Goal: Task Accomplishment & Management: Manage account settings

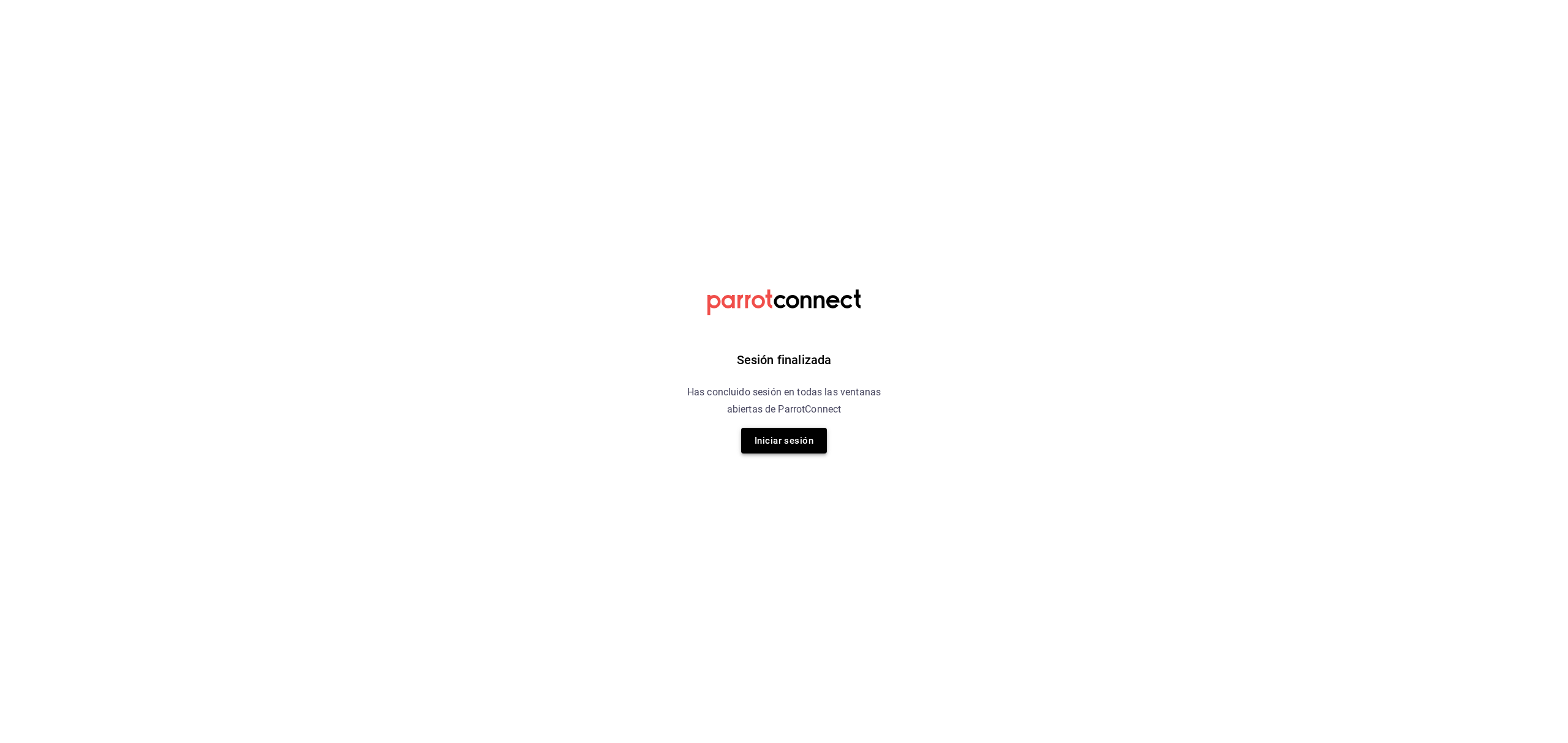
click at [799, 434] on button "Iniciar sesión" at bounding box center [784, 441] width 86 height 26
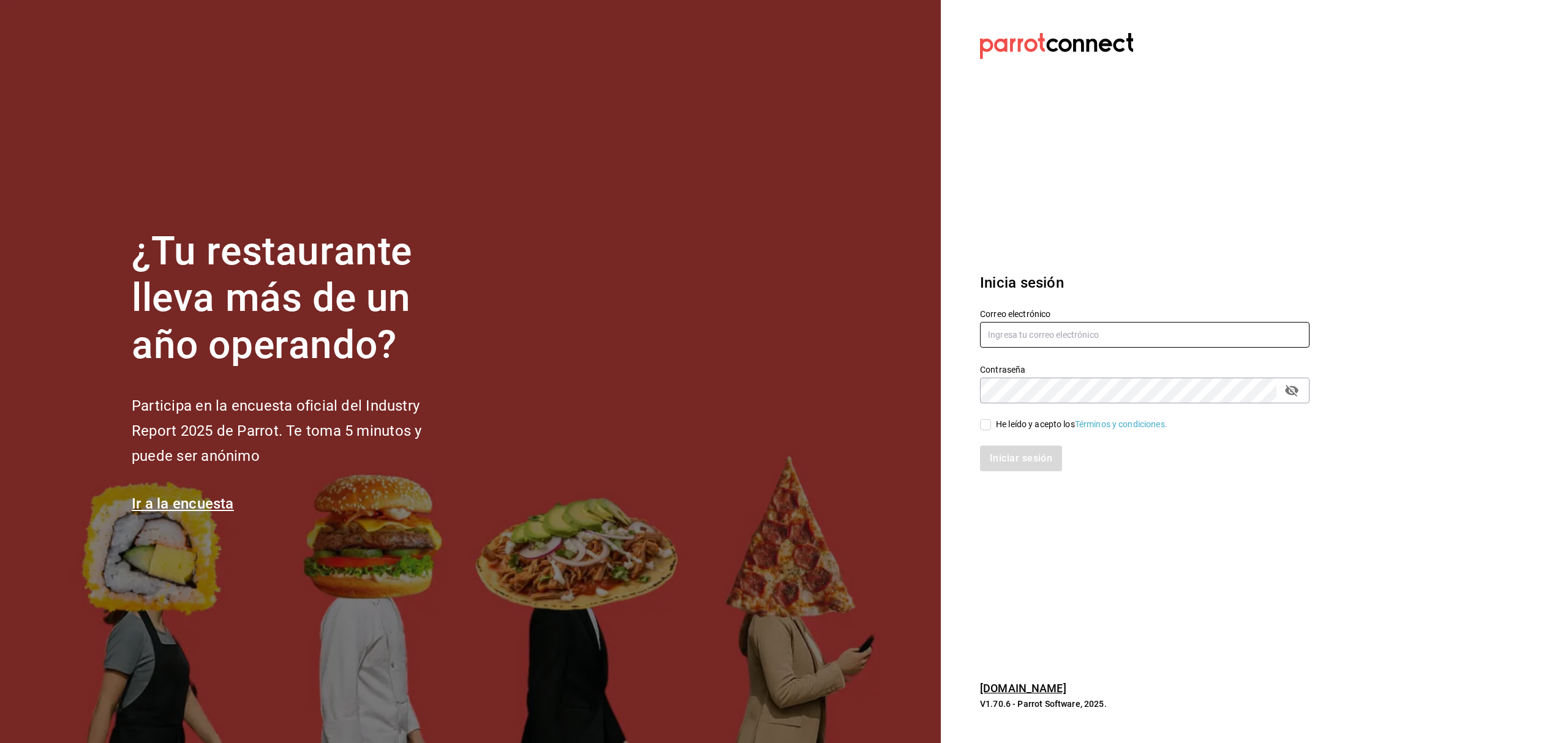
click at [1002, 342] on input "text" at bounding box center [1144, 335] width 329 height 26
paste input "taiyakiyco@yucatan.com"
click at [1008, 336] on input "taiyakiyco@yucatan.com" at bounding box center [1144, 335] width 329 height 26
type input "taiyakiyco@yucatan.com"
click at [1029, 422] on div "He leído y acepto los Términos y condiciones." at bounding box center [1081, 424] width 171 height 13
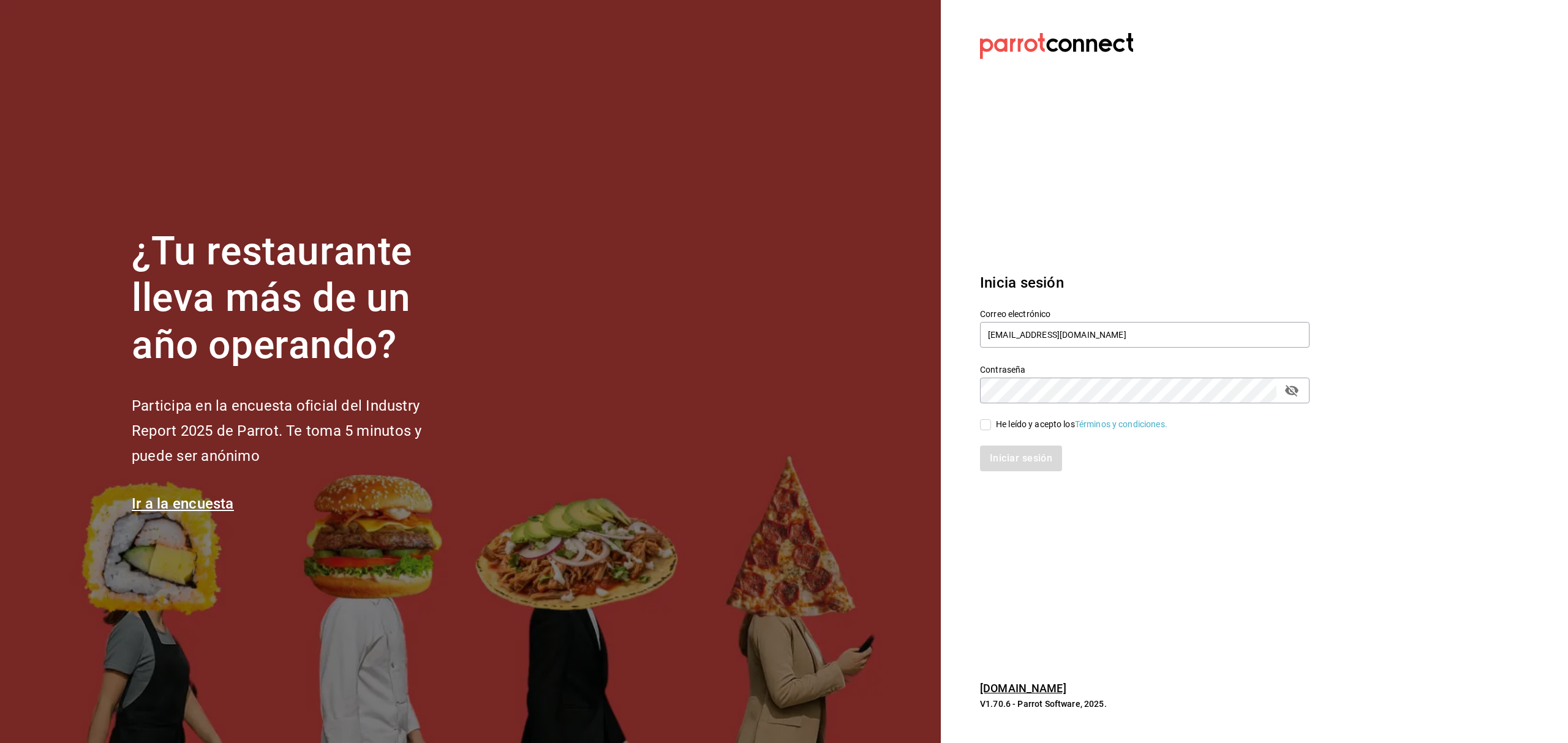
click at [991, 422] on input "He leído y acepto los Términos y condiciones." at bounding box center [985, 425] width 11 height 11
checkbox input "true"
click at [1013, 459] on button "Iniciar sesión" at bounding box center [1021, 458] width 83 height 26
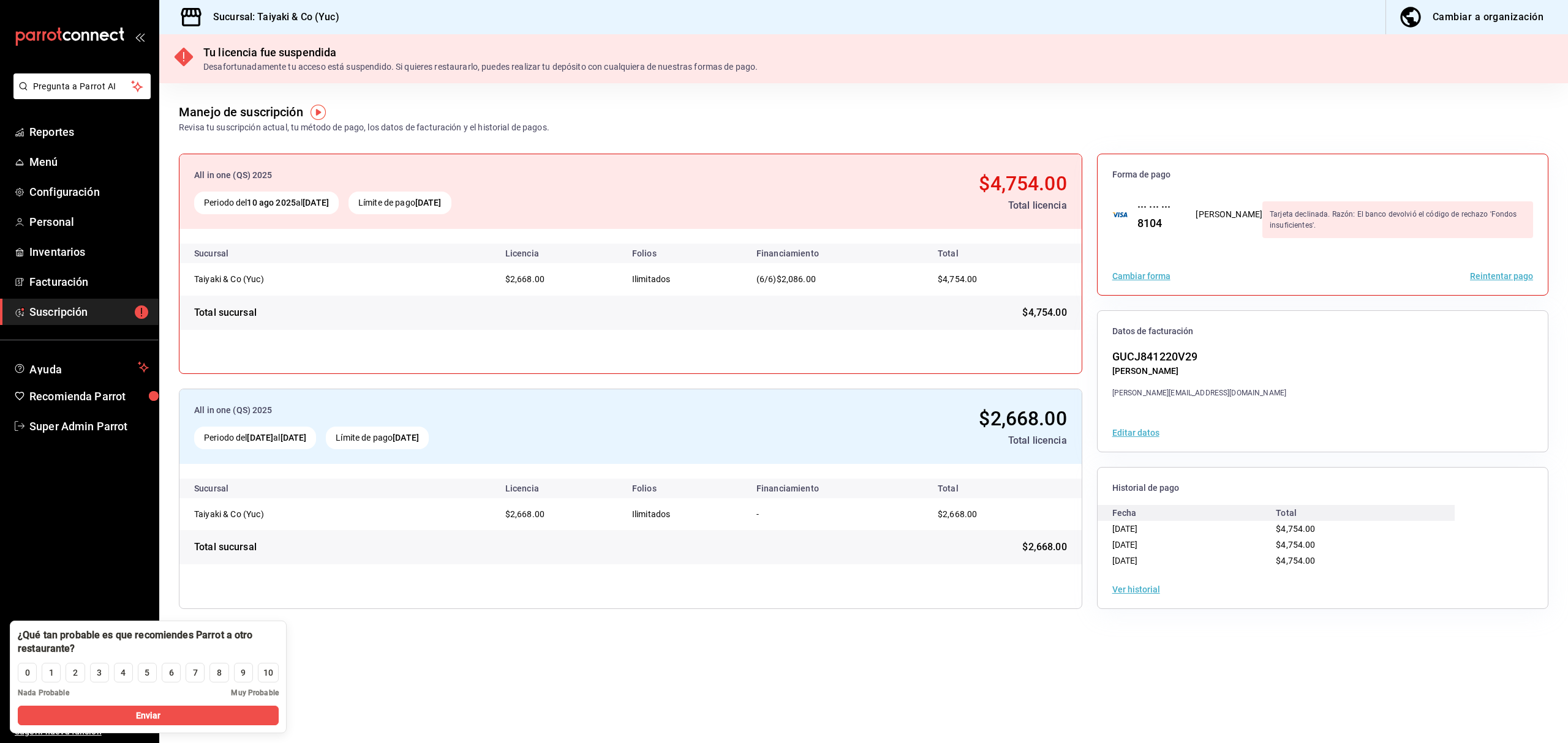
click at [1156, 118] on div "Manejo de suscripción Revisa tu suscripción actual, tu método de pago, los dato…" at bounding box center [863, 108] width 1408 height 51
click at [263, 678] on div "10" at bounding box center [268, 673] width 9 height 13
click at [385, 684] on main "Manejo de suscripción Revisa tu suscripción actual, tu método de pago, los dato…" at bounding box center [863, 413] width 1408 height 660
click at [247, 723] on button "Enviar" at bounding box center [148, 715] width 261 height 20
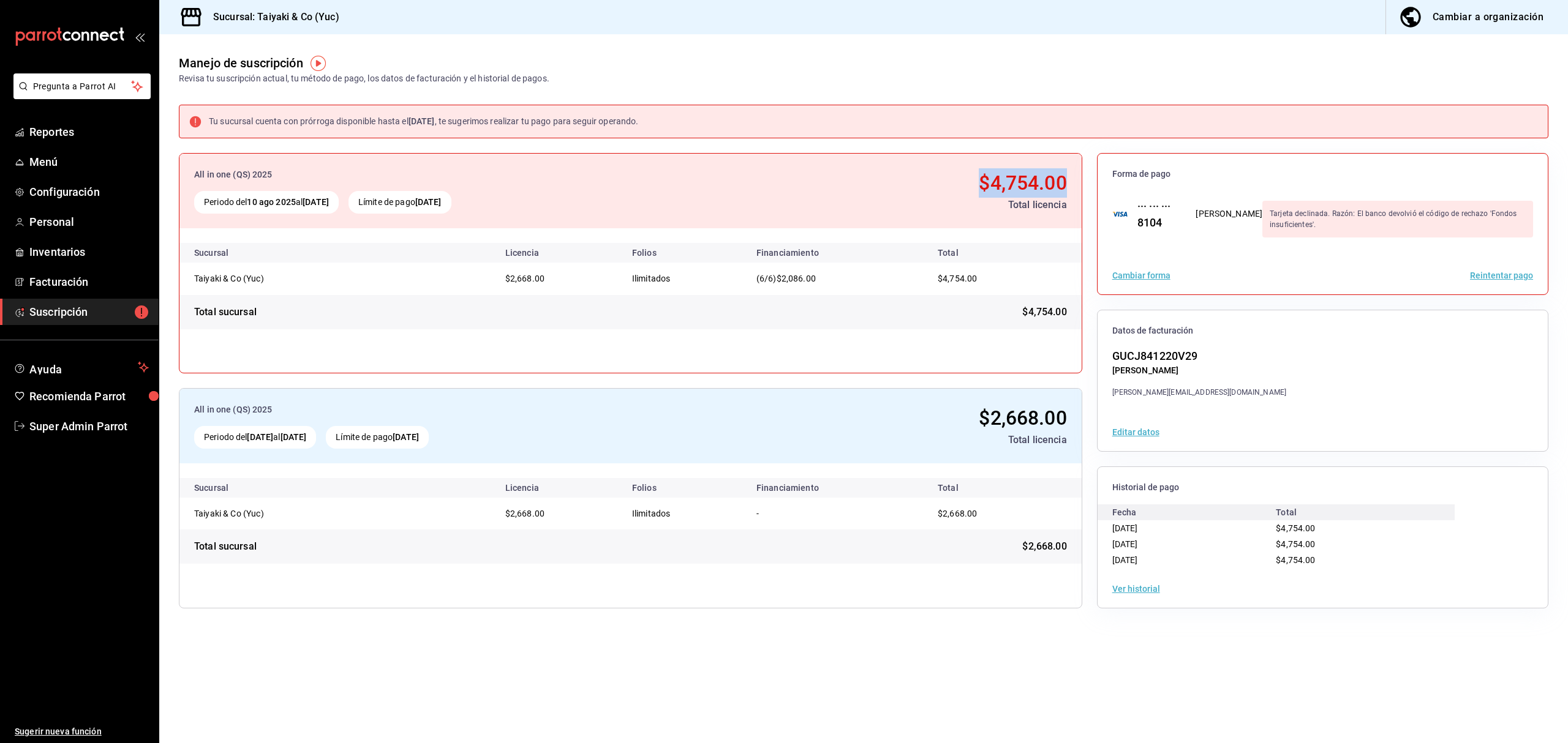
drag, startPoint x: 978, startPoint y: 180, endPoint x: 1064, endPoint y: 177, distance: 86.1
click at [1064, 177] on span "$4,754.00" at bounding box center [1022, 182] width 88 height 23
click at [833, 298] on div "Total sucursal $4,754.00" at bounding box center [630, 312] width 902 height 34
drag, startPoint x: 760, startPoint y: 256, endPoint x: 823, endPoint y: 253, distance: 63.1
click at [823, 253] on th "Financiamiento" at bounding box center [834, 253] width 176 height 20
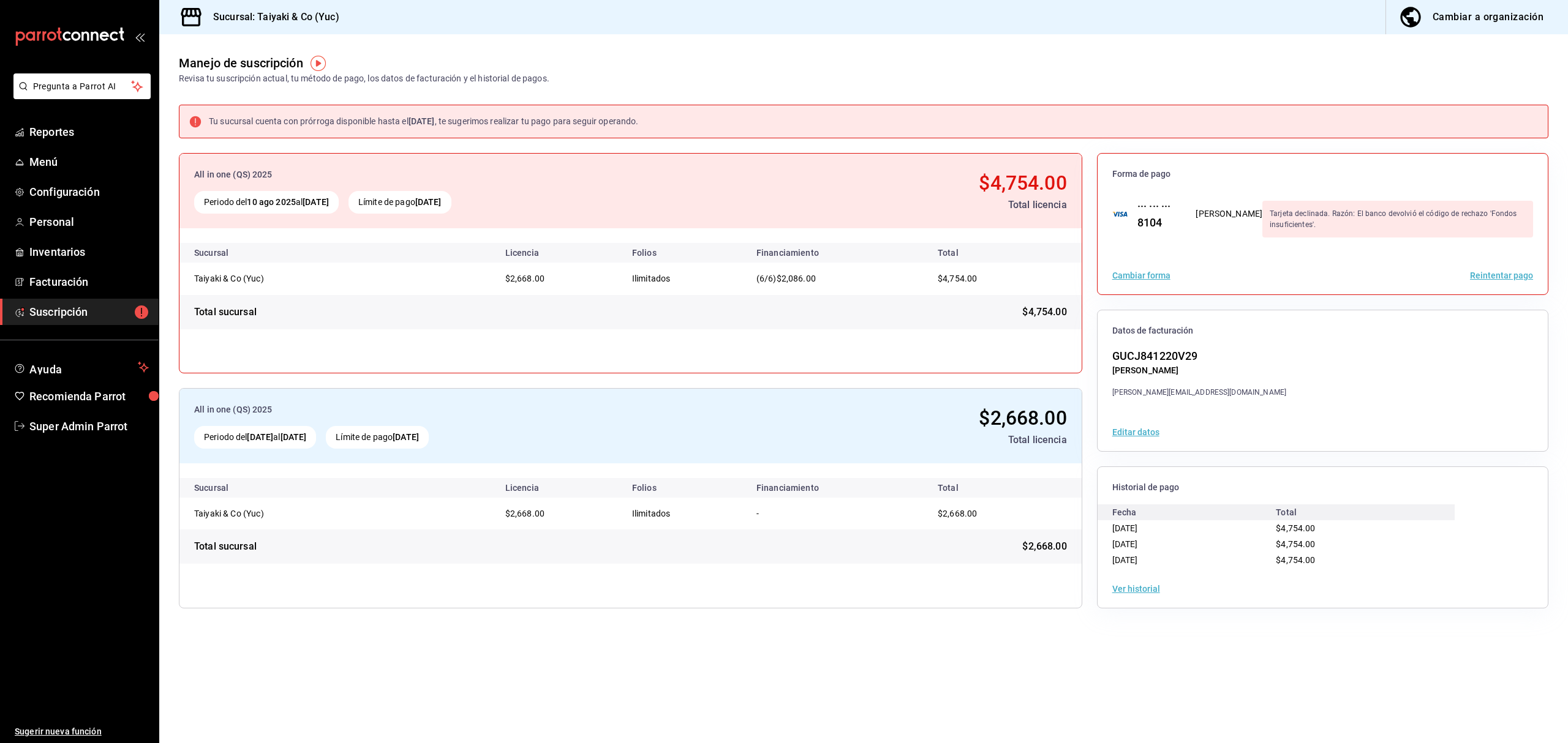
click at [765, 280] on div "(6/6) $2,086.00" at bounding box center [834, 279] width 156 height 13
click at [809, 312] on div "Total sucursal $4,754.00" at bounding box center [630, 312] width 902 height 34
click at [52, 430] on span "Super Admin Parrot" at bounding box center [88, 426] width 119 height 17
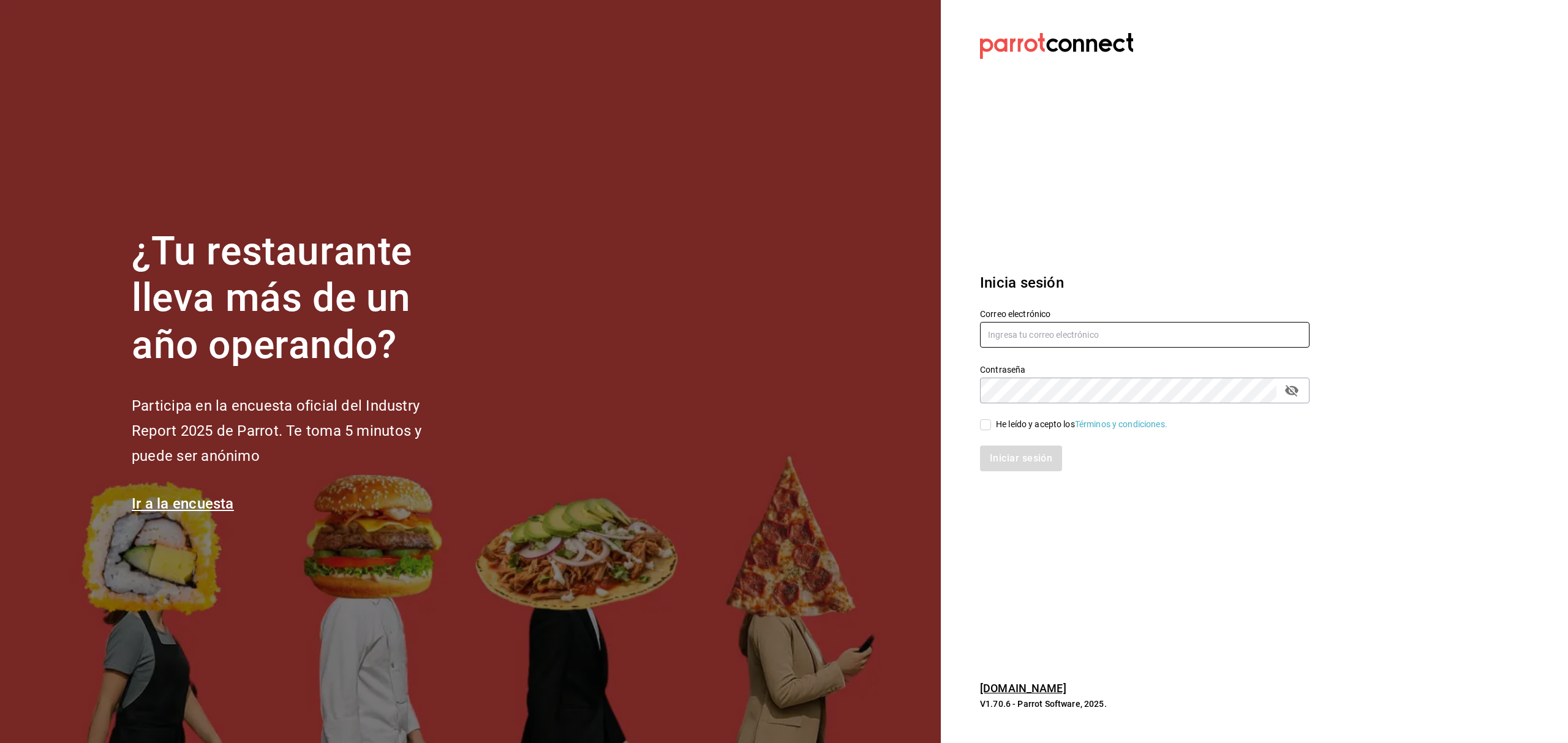
click at [1004, 334] on input "text" at bounding box center [1144, 335] width 329 height 26
paste input "Solovinocafe@mexicali.com"
type input "Solovinocafe@mexicali.com"
click at [1010, 424] on div "He leído y acepto los Términos y condiciones." at bounding box center [1081, 424] width 171 height 13
click at [991, 424] on input "He leído y acepto los Términos y condiciones." at bounding box center [985, 425] width 11 height 11
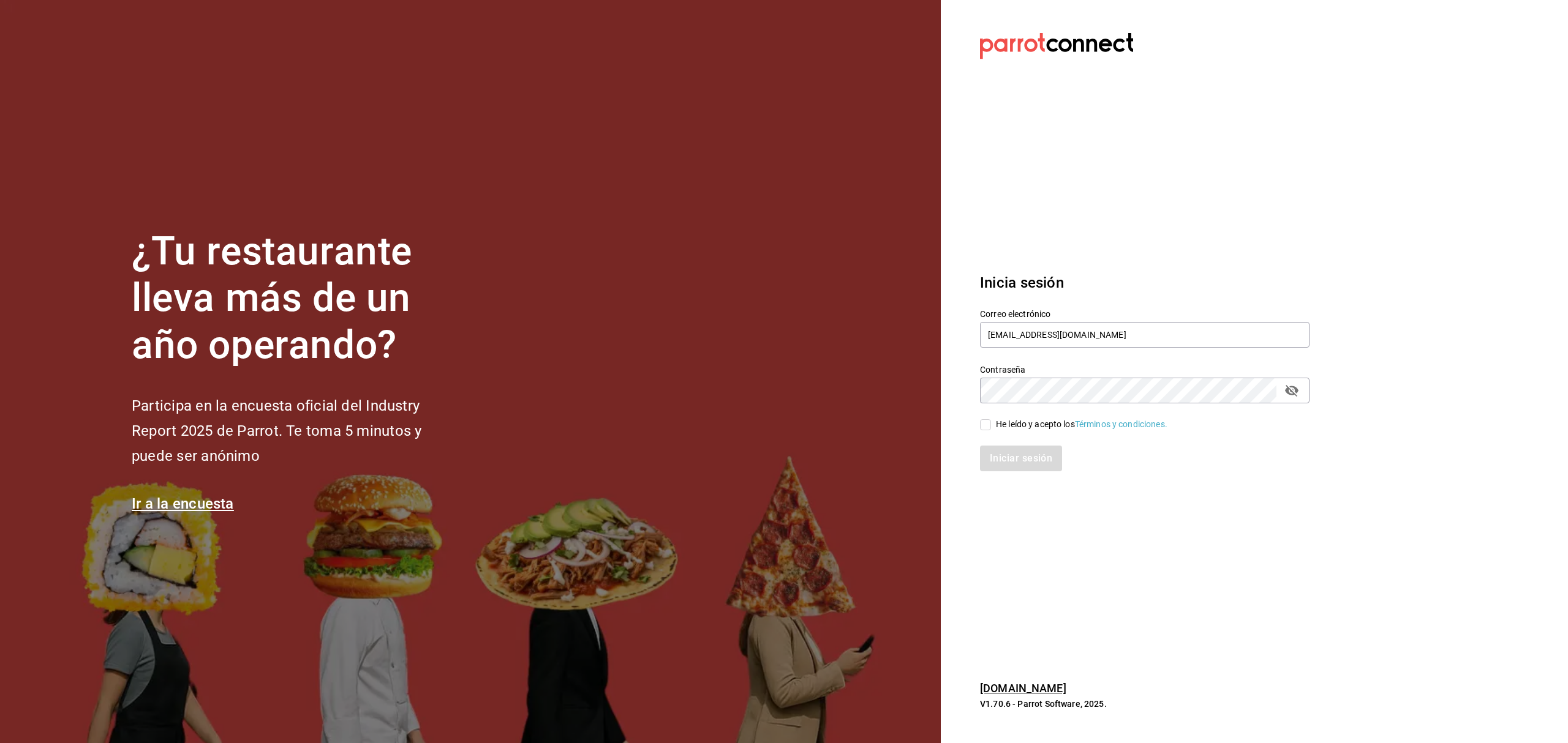
checkbox input "true"
click at [1010, 452] on button "Iniciar sesión" at bounding box center [1021, 458] width 83 height 26
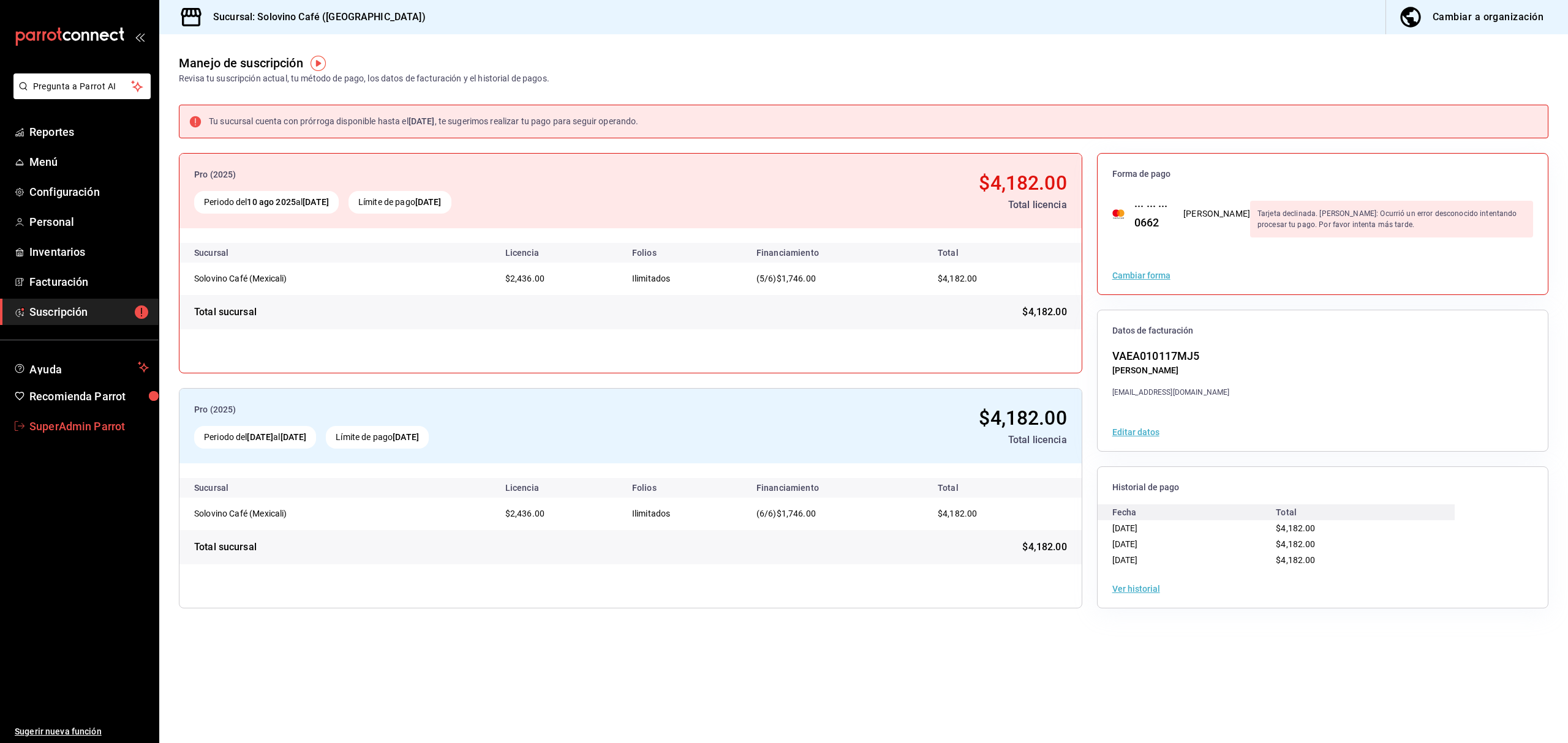
click at [84, 422] on span "SuperAdmin Parrot" at bounding box center [88, 426] width 119 height 17
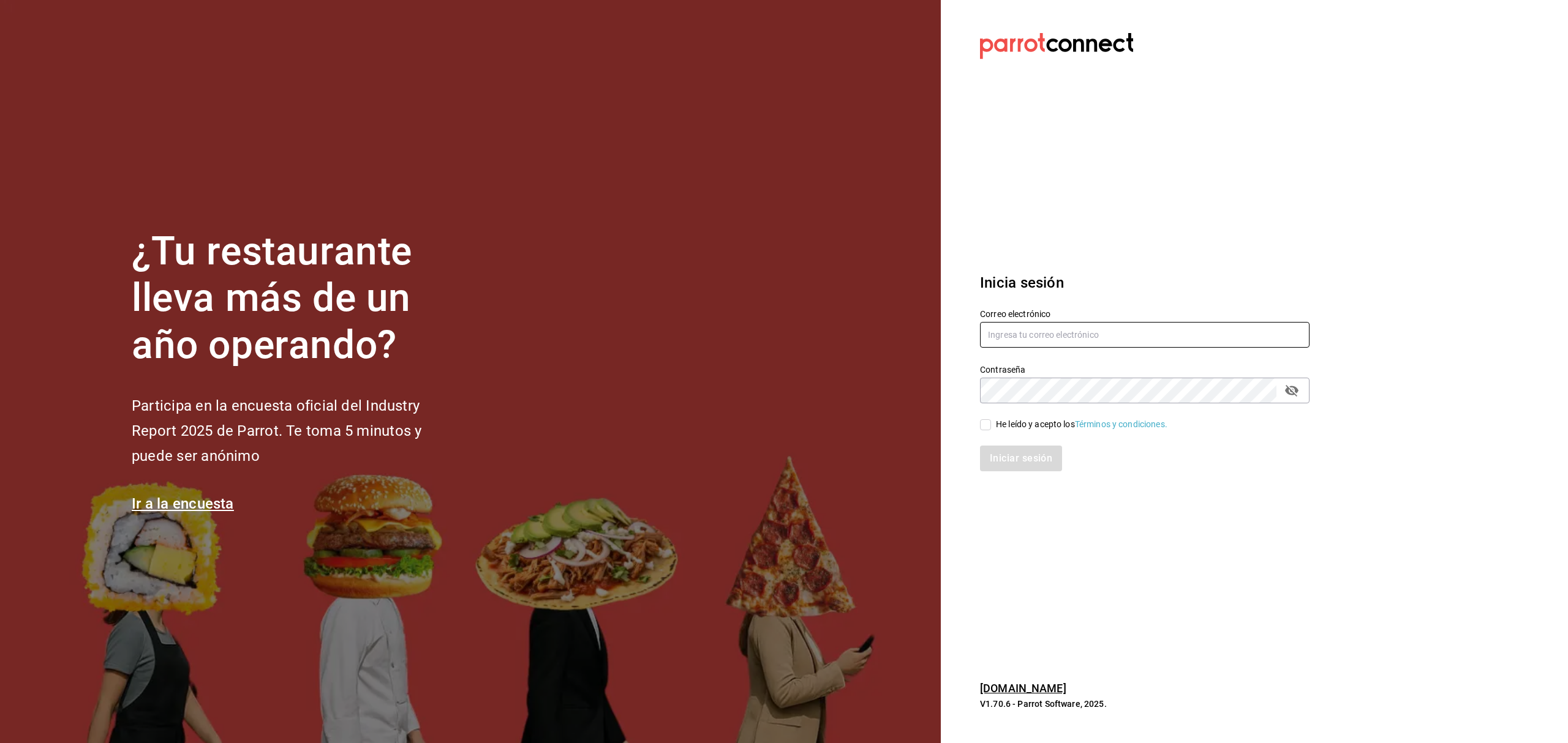
click at [1042, 334] on input "text" at bounding box center [1144, 335] width 329 height 26
paste input "coffee@mty.com"
type input "coffee@mty.com"
click at [1030, 426] on div "He leído y acepto los Términos y condiciones." at bounding box center [1081, 424] width 171 height 13
click at [991, 426] on input "He leído y acepto los Términos y condiciones." at bounding box center [985, 425] width 11 height 11
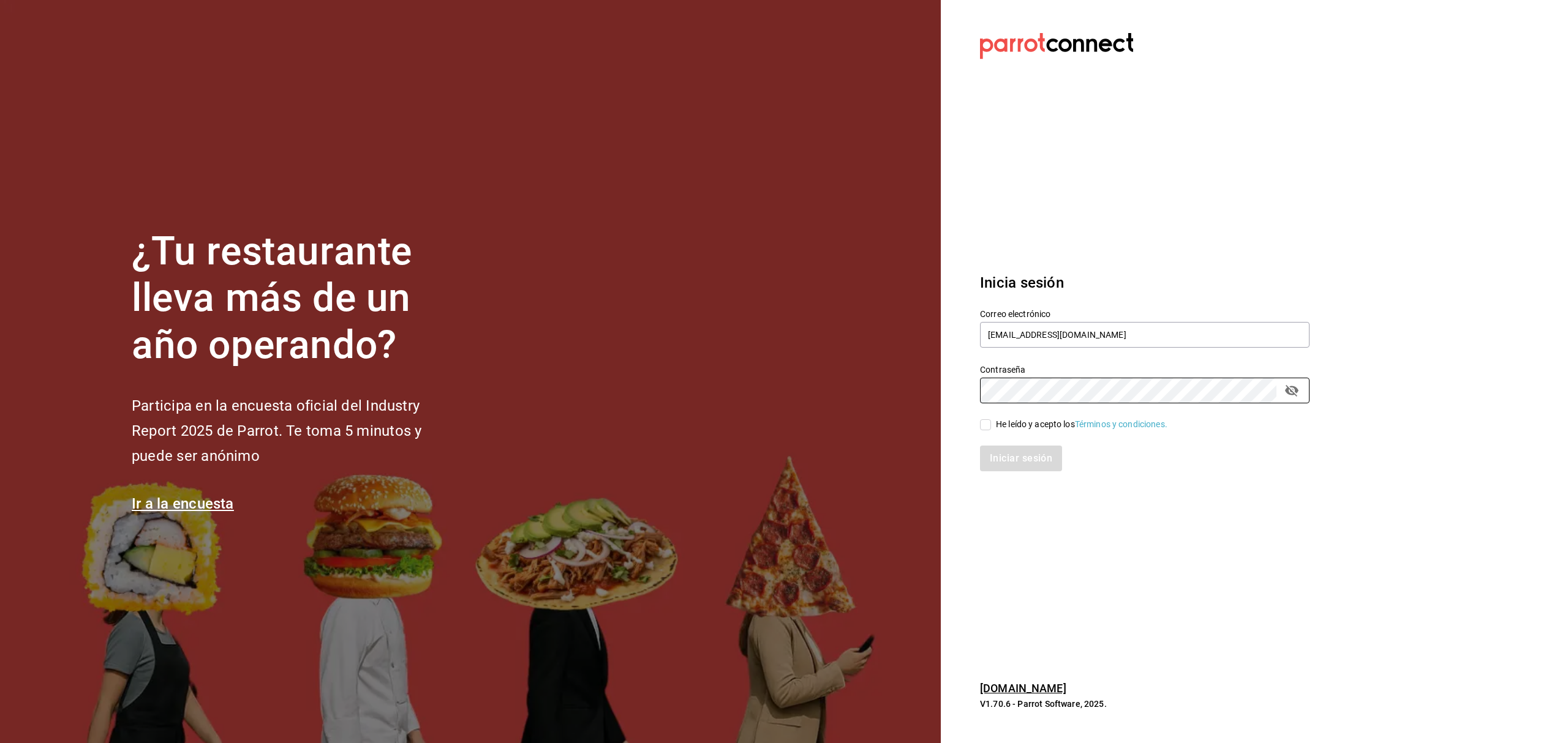
checkbox input "true"
click at [1027, 454] on button "Iniciar sesión" at bounding box center [1021, 458] width 83 height 26
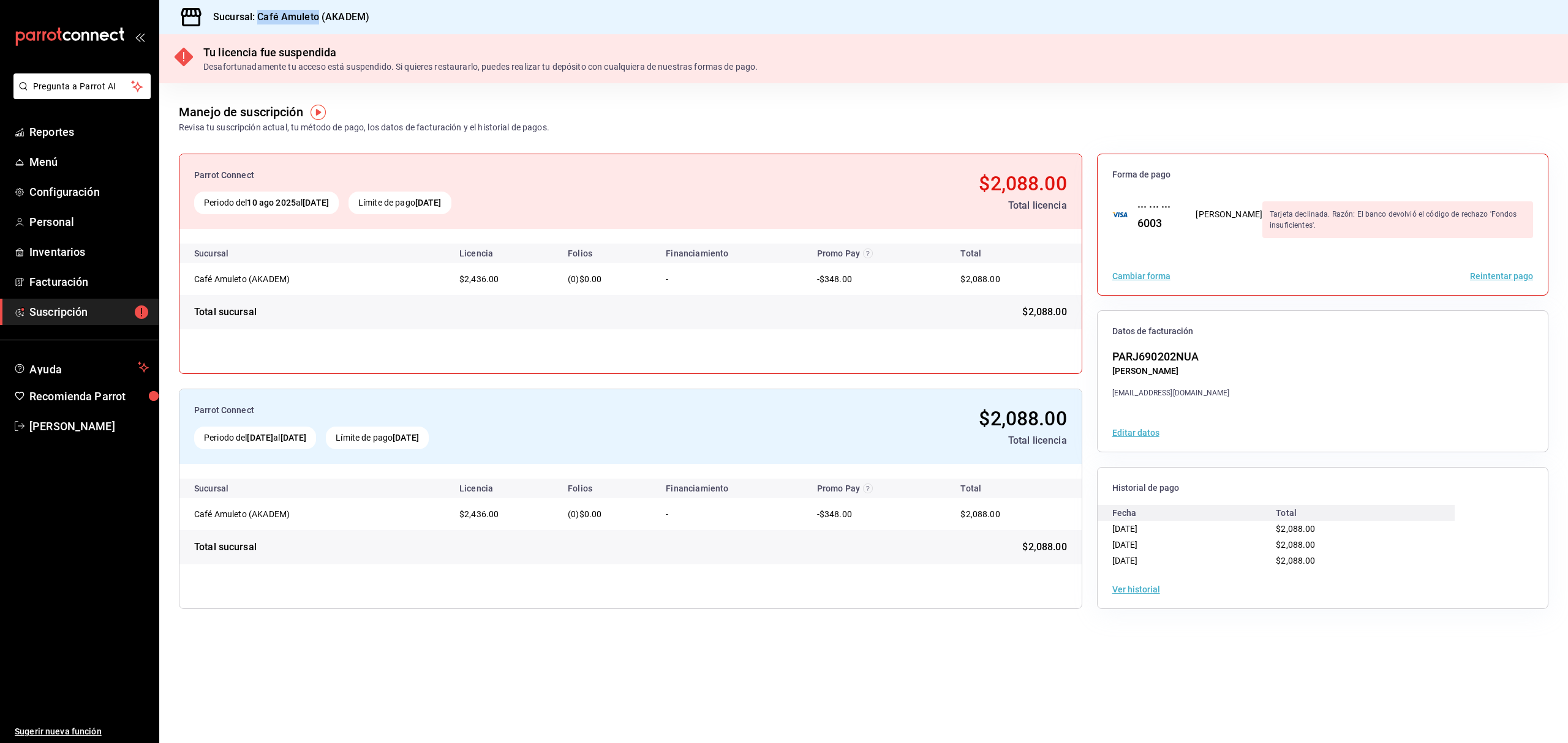
drag, startPoint x: 316, startPoint y: 16, endPoint x: 258, endPoint y: 16, distance: 58.0
click at [258, 16] on h3 "Sucursal: Café Amuleto (AKADEM)" at bounding box center [286, 17] width 166 height 15
copy h3 "Café Amuleto"
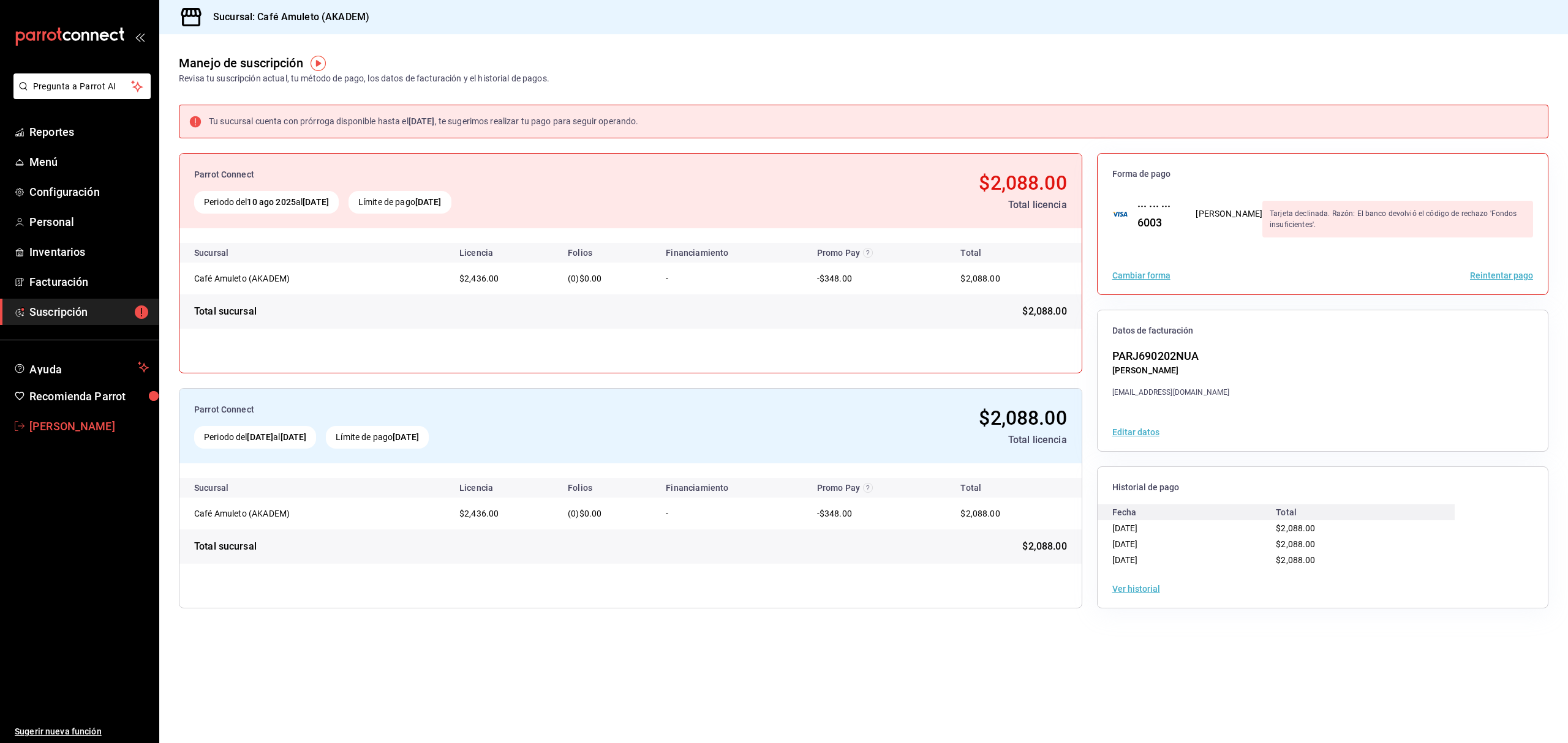
click at [96, 416] on link "Juan Jose Palos Palos" at bounding box center [79, 426] width 159 height 26
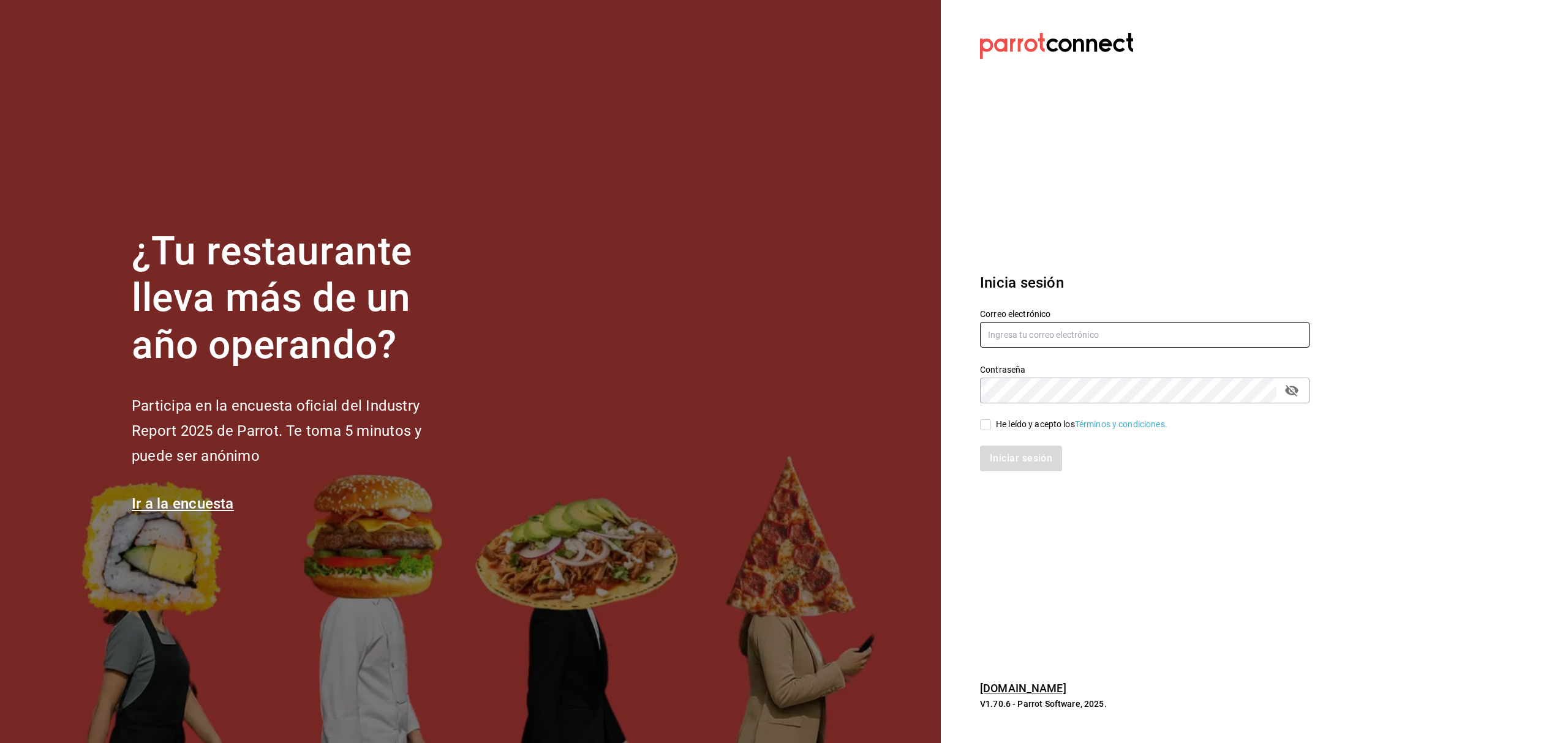
click at [1004, 336] on input "text" at bounding box center [1144, 335] width 329 height 26
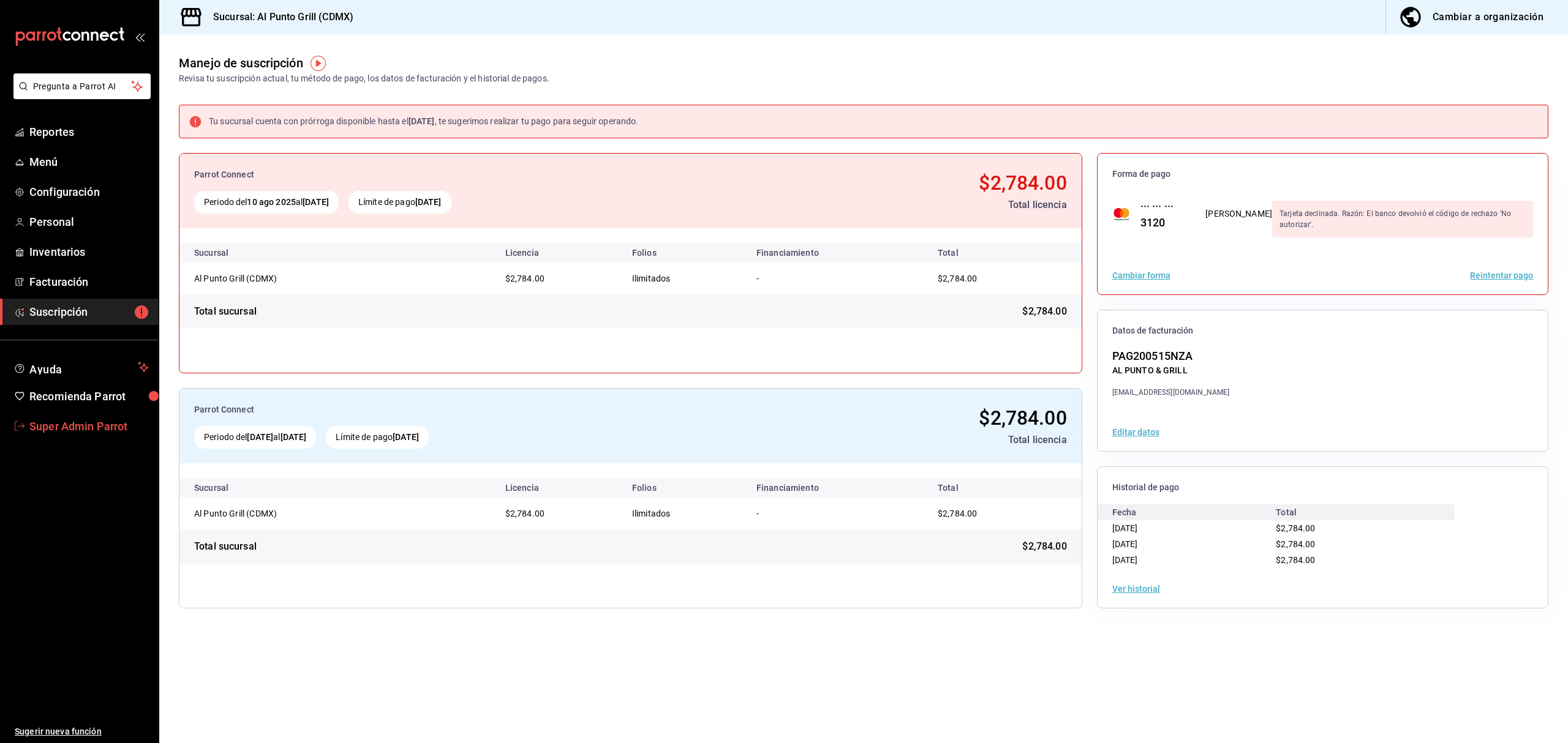
click at [116, 430] on span "Super Admin Parrot" at bounding box center [88, 426] width 119 height 17
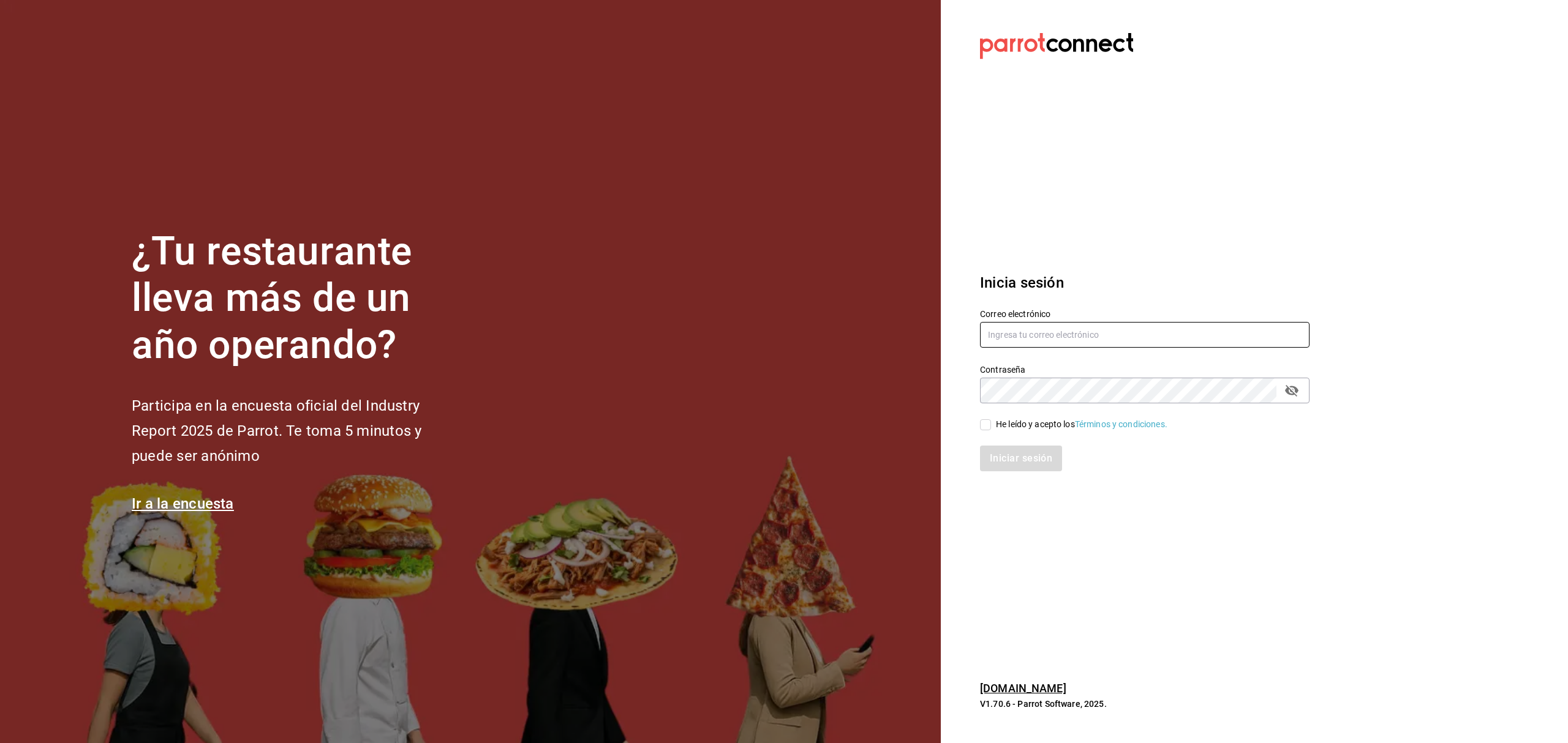
click at [1008, 325] on input "text" at bounding box center [1144, 335] width 329 height 26
paste input "lachilaqueria@cuer.com"
type input "lachilaqueria@cuer.com"
click at [1034, 426] on div "He leído y acepto los Términos y condiciones." at bounding box center [1081, 424] width 171 height 13
click at [991, 426] on input "He leído y acepto los Términos y condiciones." at bounding box center [985, 425] width 11 height 11
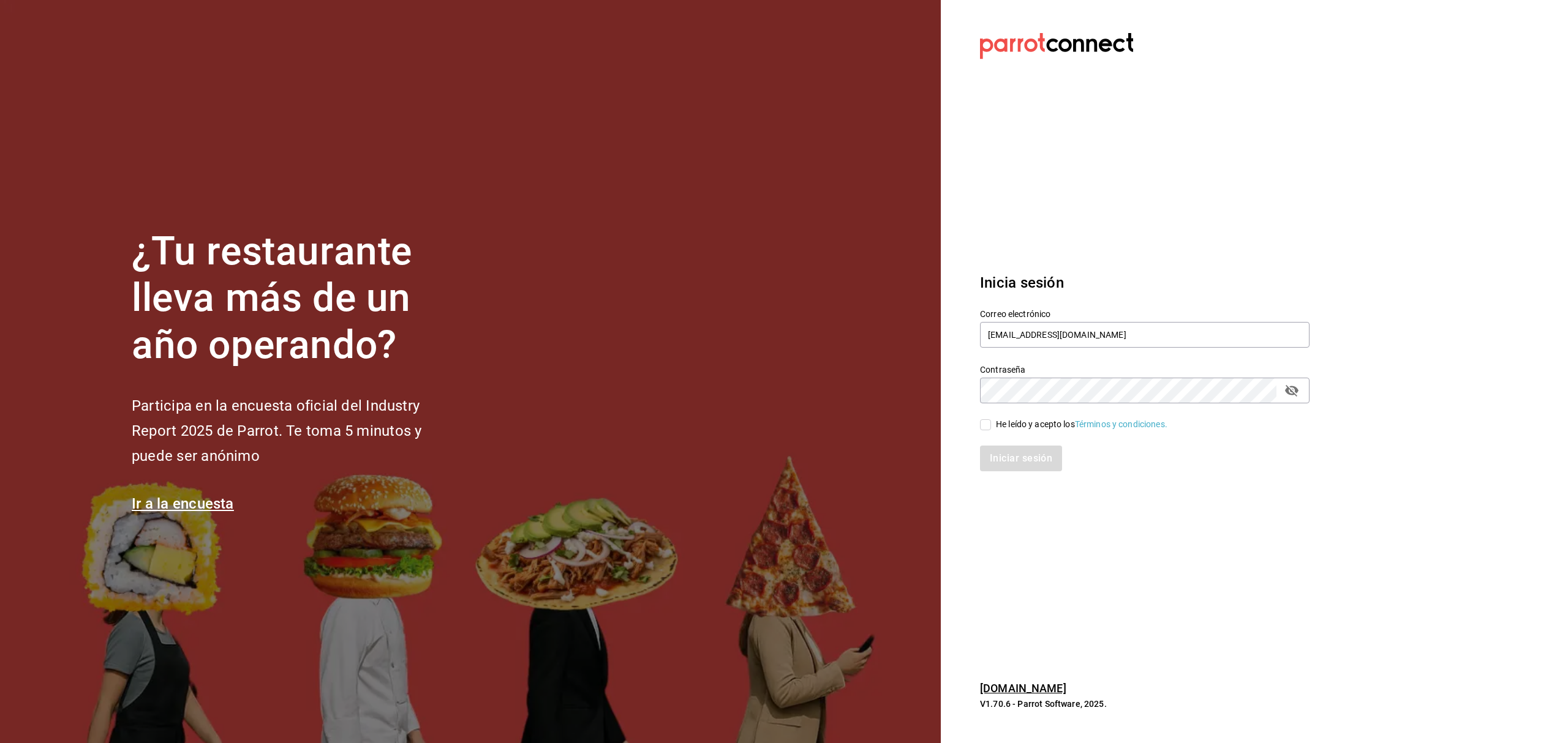
checkbox input "true"
click at [1028, 447] on button "Iniciar sesión" at bounding box center [1021, 458] width 83 height 26
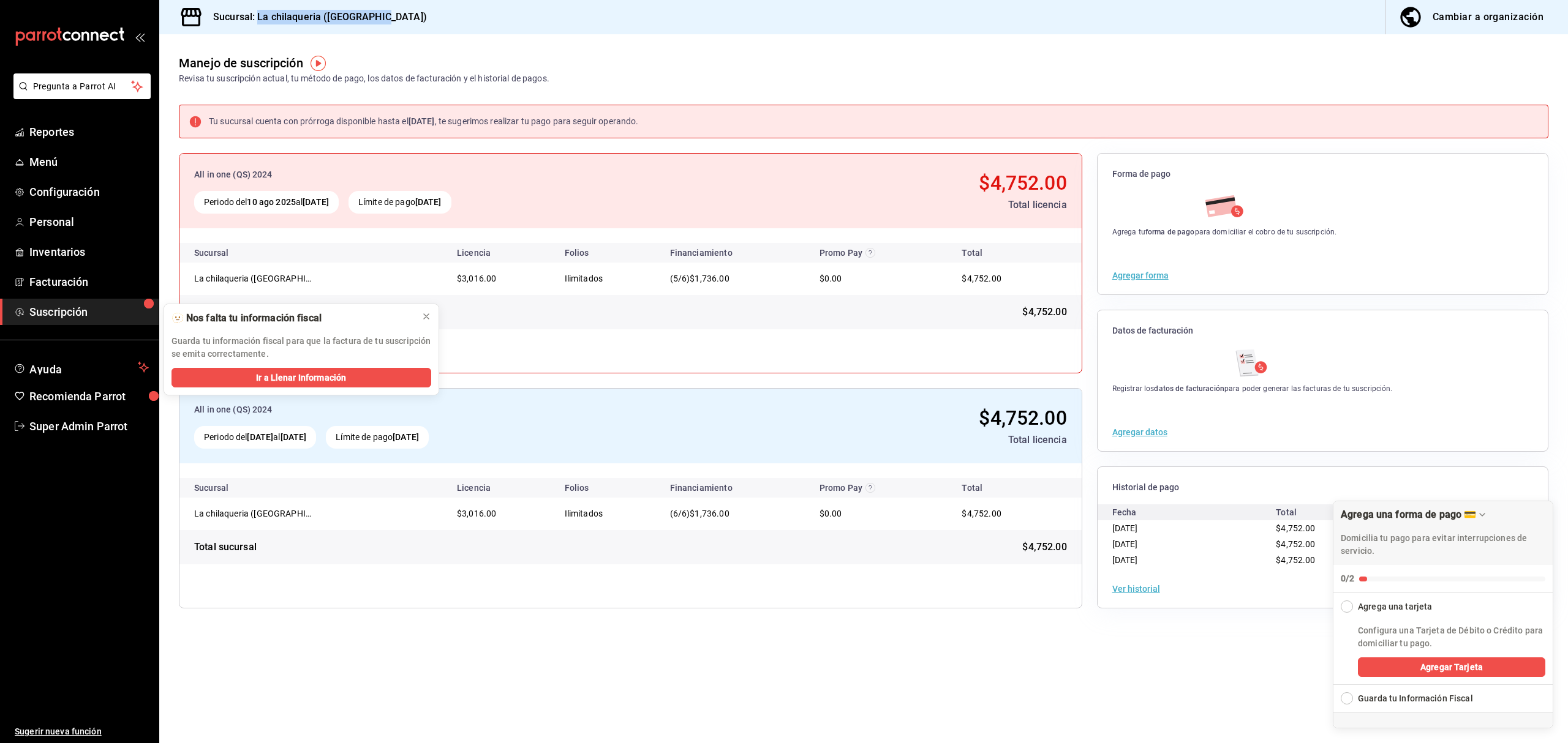
drag, startPoint x: 419, startPoint y: 17, endPoint x: 258, endPoint y: 24, distance: 161.2
click at [258, 24] on div "Sucursal: La chilaqueria ([GEOGRAPHIC_DATA]) Cambiar a organización" at bounding box center [863, 17] width 1408 height 34
copy h3 "La chilaqueria ([GEOGRAPHIC_DATA])"
click at [114, 423] on span "Super Admin Parrot" at bounding box center [88, 426] width 119 height 17
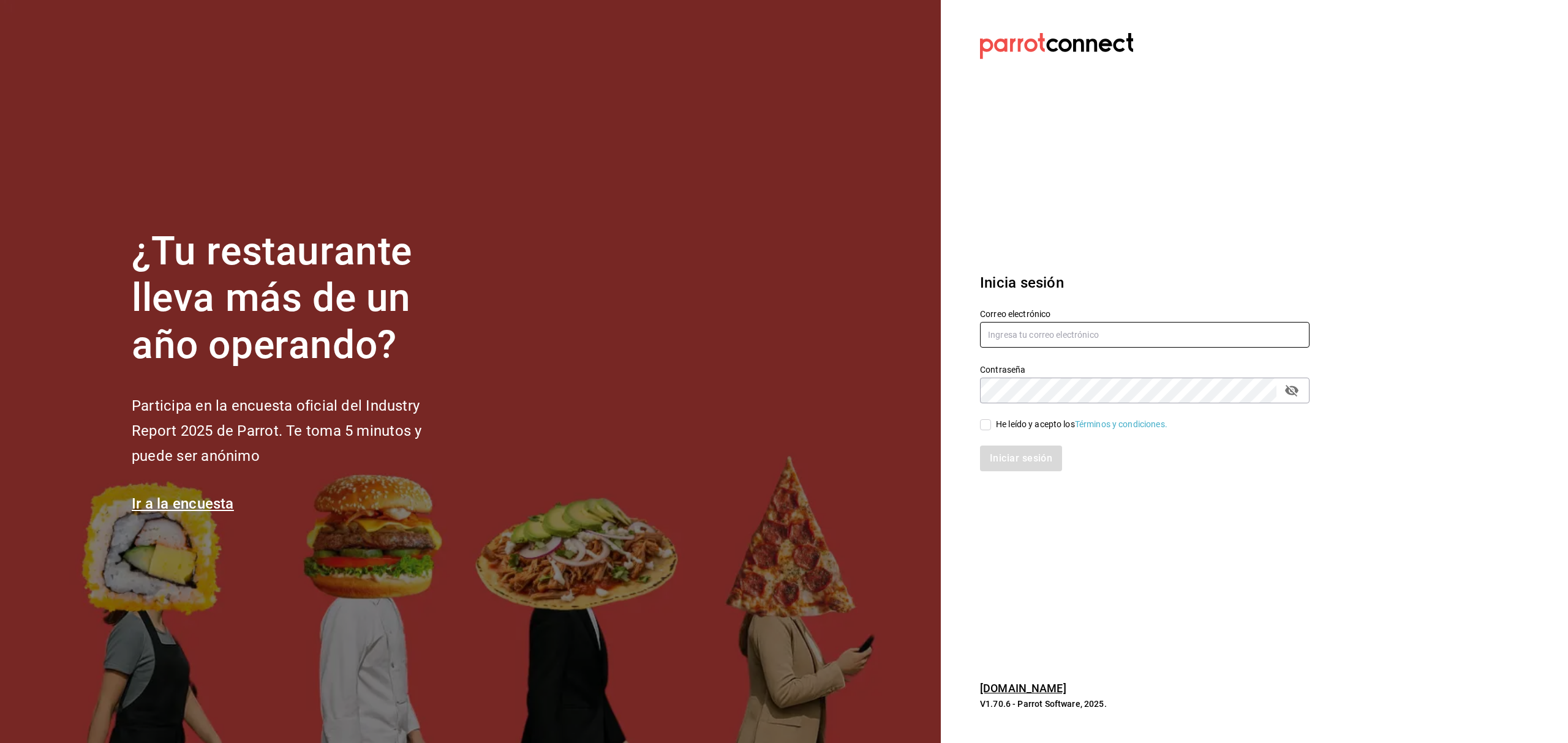
click at [1002, 336] on input "text" at bounding box center [1144, 335] width 329 height 26
type input "[EMAIL_ADDRESS][DOMAIN_NAME]"
click at [1019, 427] on div "He leído y acepto los Términos y condiciones." at bounding box center [1081, 424] width 171 height 13
click at [991, 427] on input "He leído y acepto los Términos y condiciones." at bounding box center [985, 425] width 11 height 11
checkbox input "true"
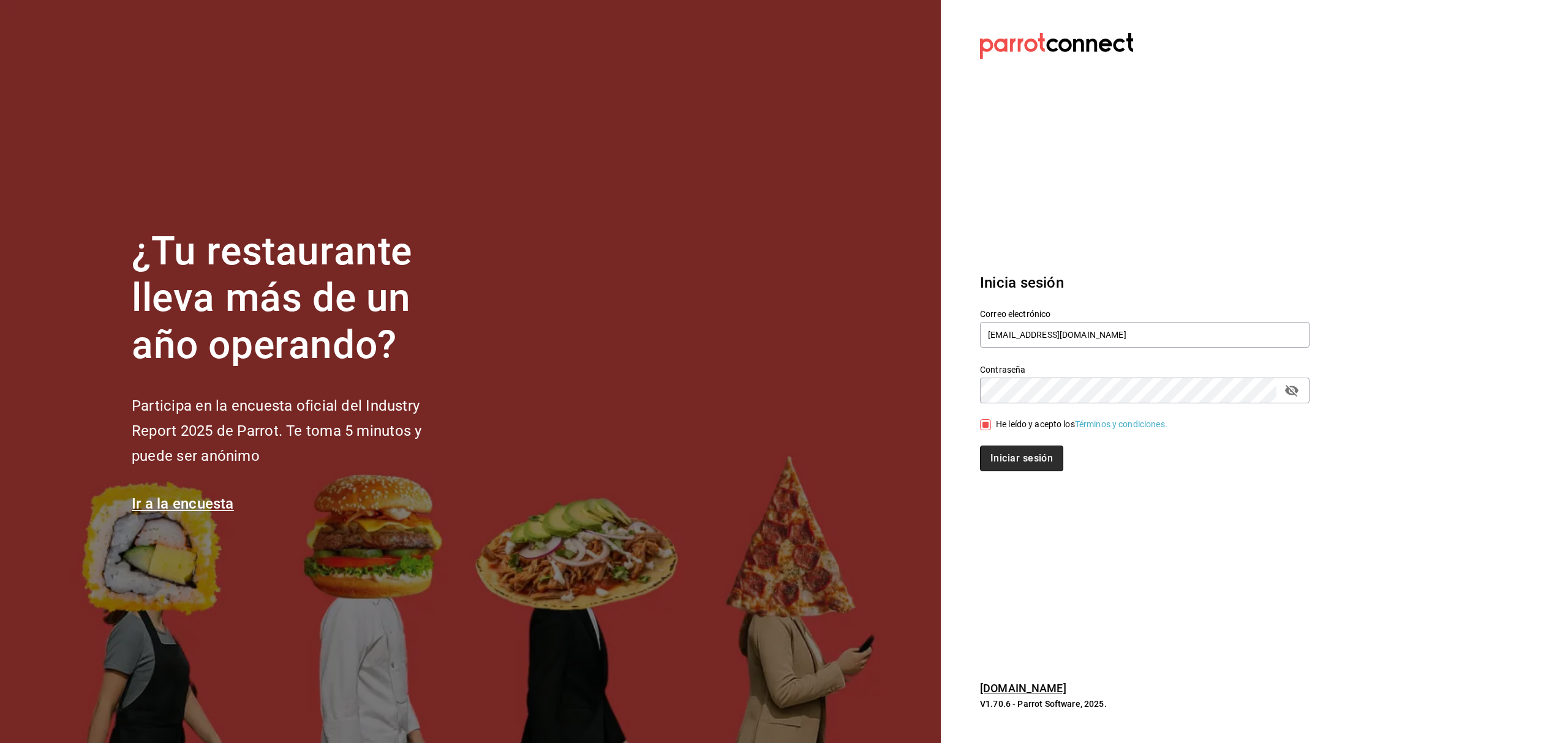
click at [1012, 461] on button "Iniciar sesión" at bounding box center [1021, 458] width 83 height 26
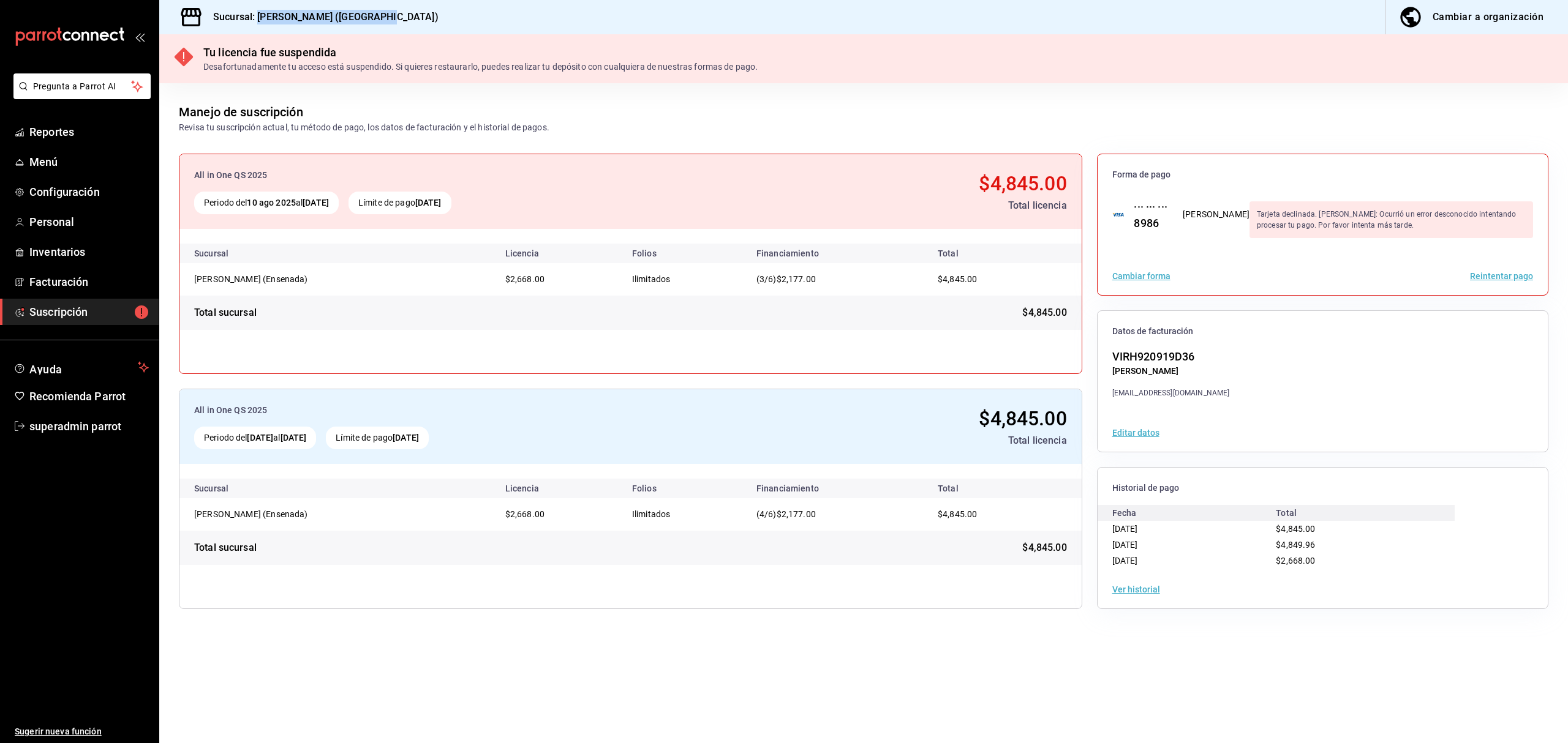
drag, startPoint x: 381, startPoint y: 17, endPoint x: 258, endPoint y: 24, distance: 123.2
click at [258, 24] on div "Sucursal: [PERSON_NAME] (Ensenada) Cambiar a organización" at bounding box center [863, 17] width 1408 height 34
copy h3 "[PERSON_NAME] (Ensenada)"
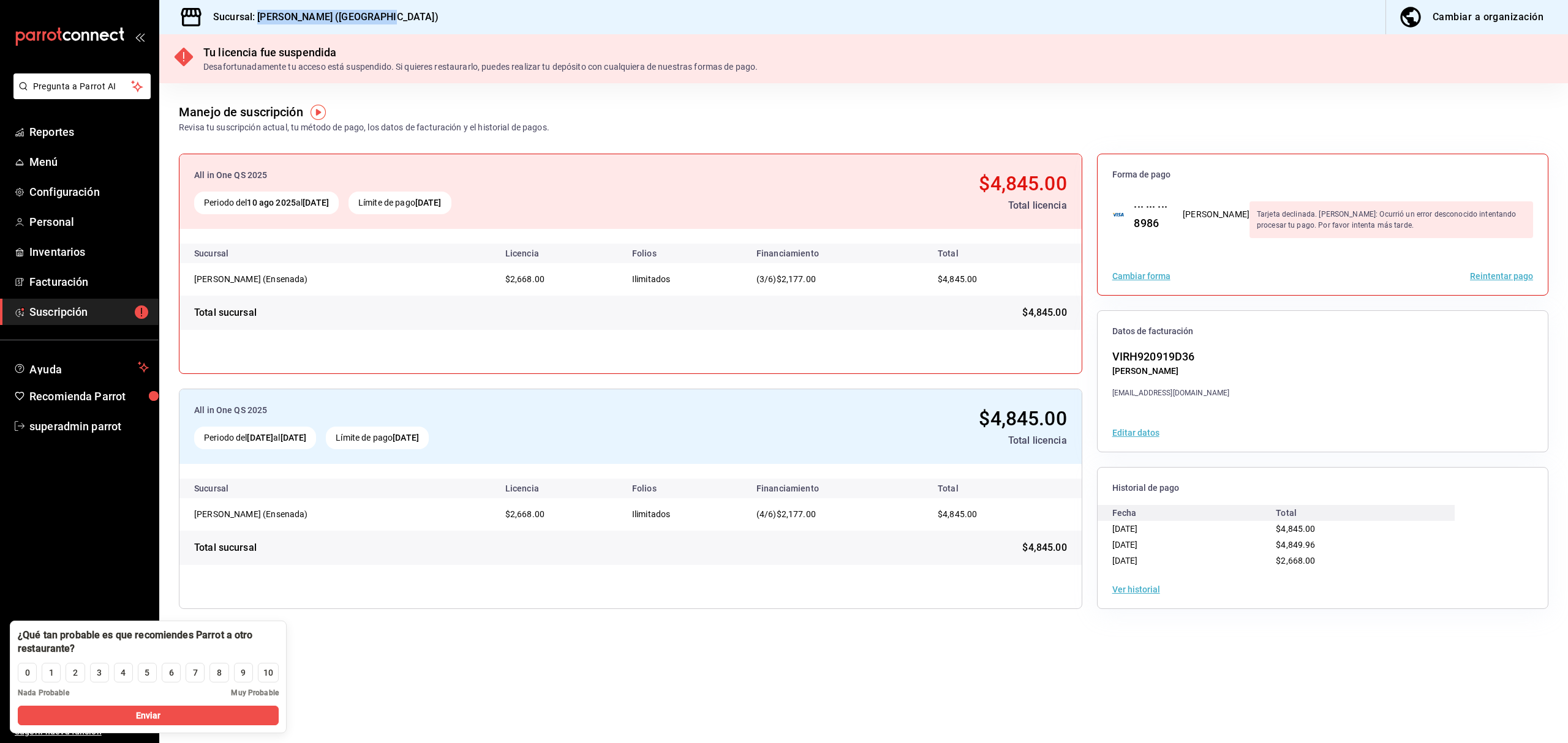
click at [380, 22] on div "Sucursal: [PERSON_NAME] (Ensenada) Cambiar a organización" at bounding box center [863, 17] width 1408 height 34
click at [83, 420] on span "superadmin parrot" at bounding box center [88, 426] width 119 height 17
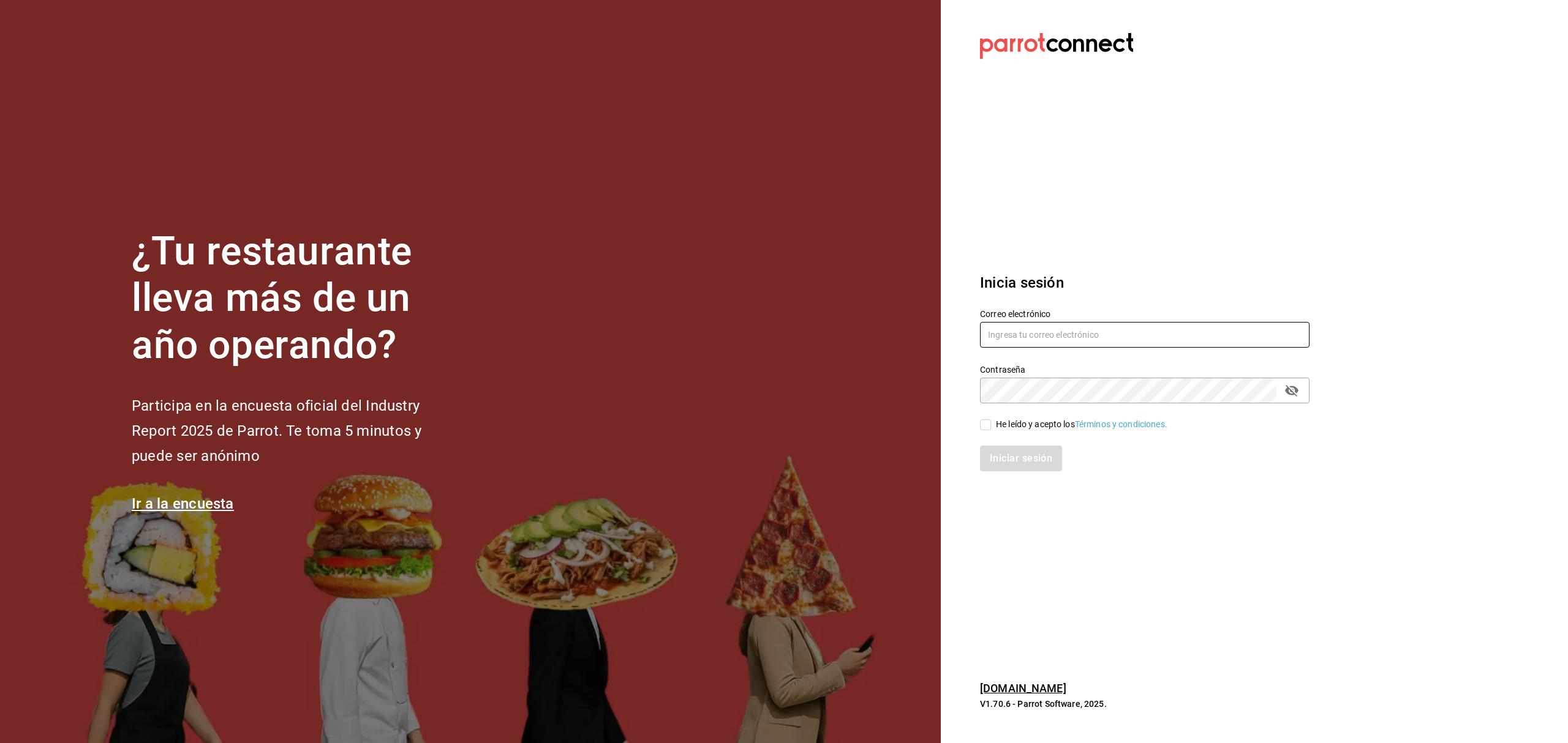
click at [1026, 336] on input "text" at bounding box center [1144, 335] width 329 height 26
paste input "mariabonita@mty.com"
type input "mariabonita@mty.com"
click at [1000, 423] on div "He leído y acepto los Términos y condiciones." at bounding box center [1081, 424] width 171 height 13
click at [991, 423] on input "He leído y acepto los Términos y condiciones." at bounding box center [985, 425] width 11 height 11
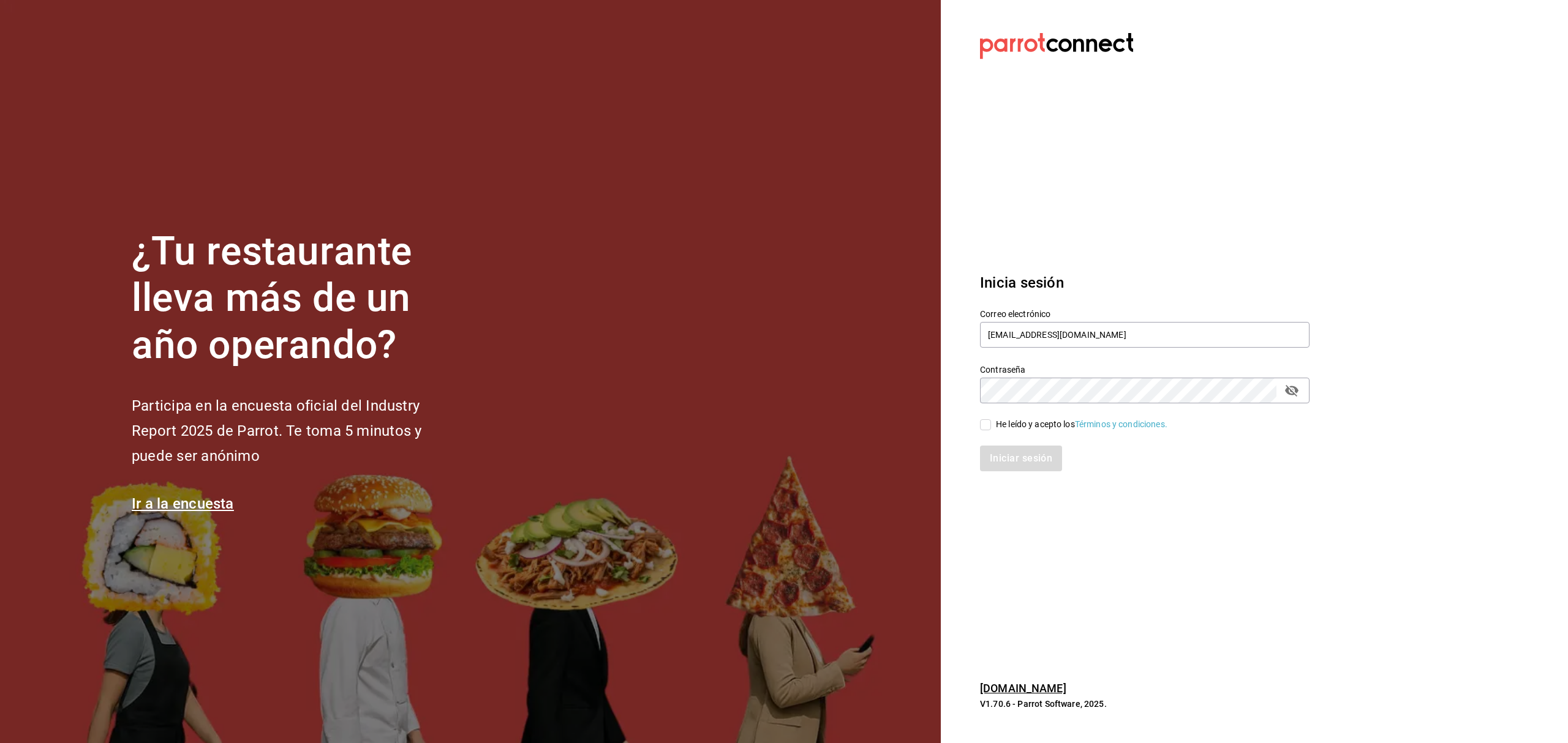
checkbox input "true"
click at [1000, 454] on button "Iniciar sesión" at bounding box center [1021, 458] width 83 height 26
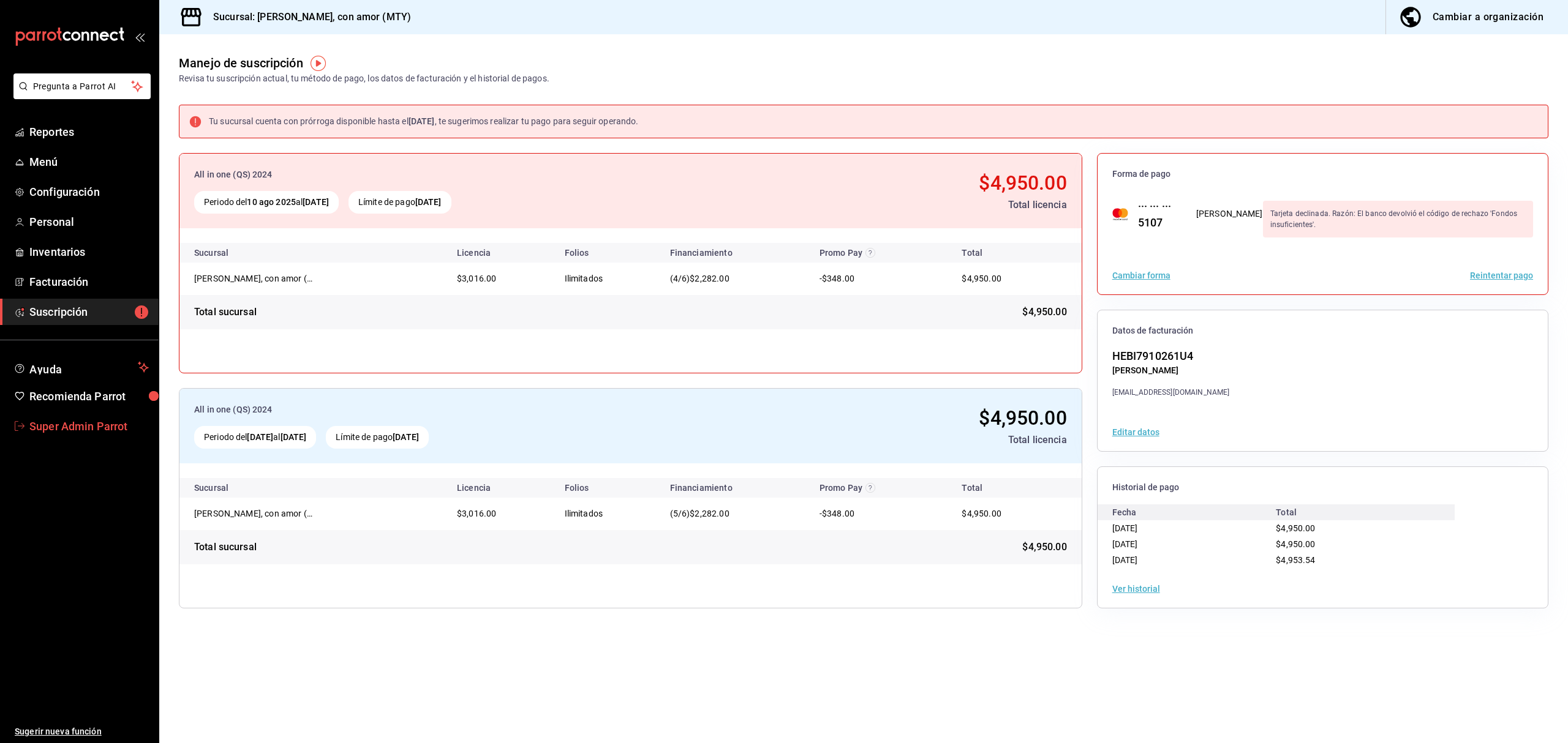
click at [64, 419] on span "Super Admin Parrot" at bounding box center [88, 426] width 119 height 17
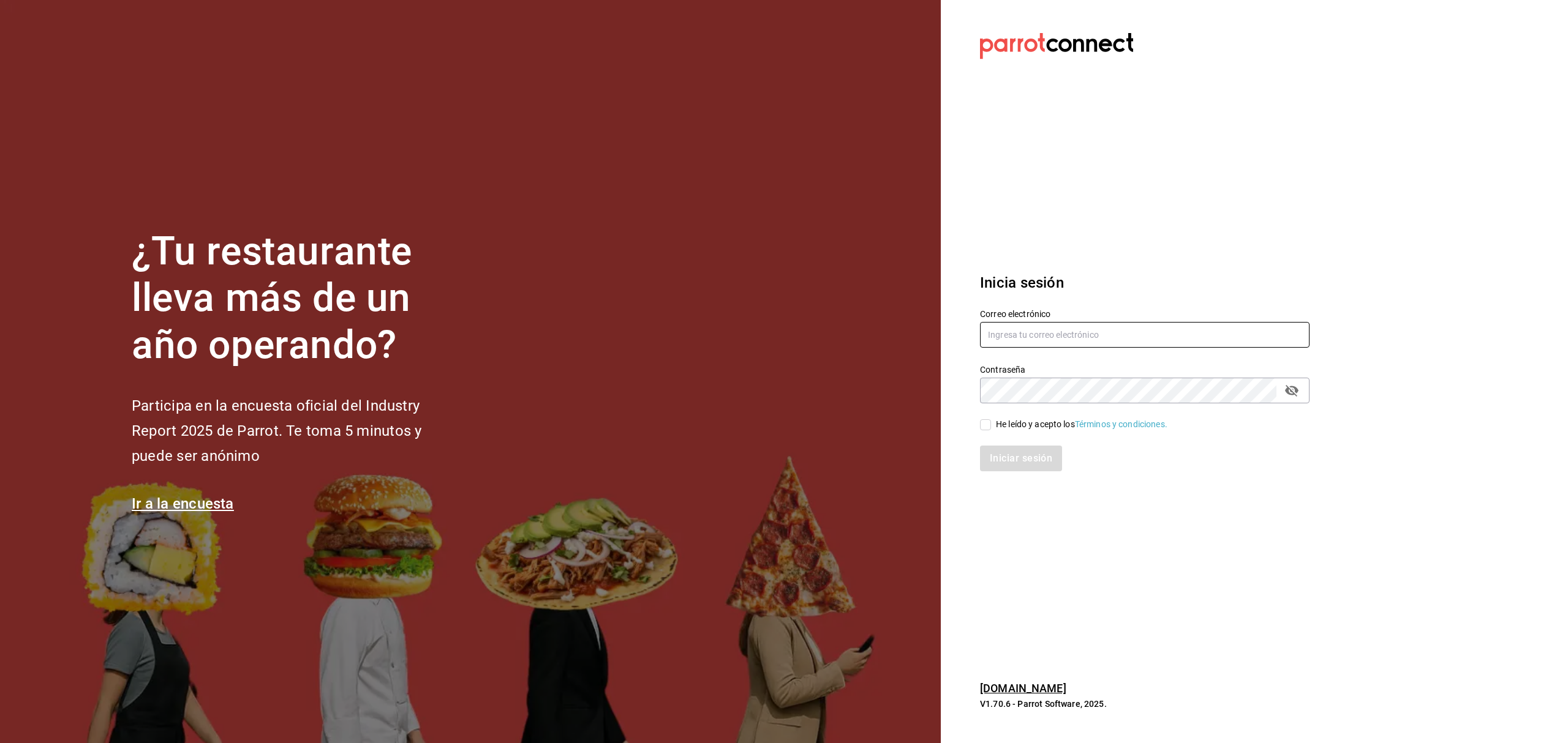
click at [1061, 336] on input "text" at bounding box center [1144, 335] width 329 height 26
type input "m"
paste input "[EMAIL_ADDRESS][DOMAIN_NAME]"
click at [1010, 334] on input "[EMAIL_ADDRESS][DOMAIN_NAME]" at bounding box center [1144, 335] width 329 height 26
type input "[EMAIL_ADDRESS][DOMAIN_NAME]"
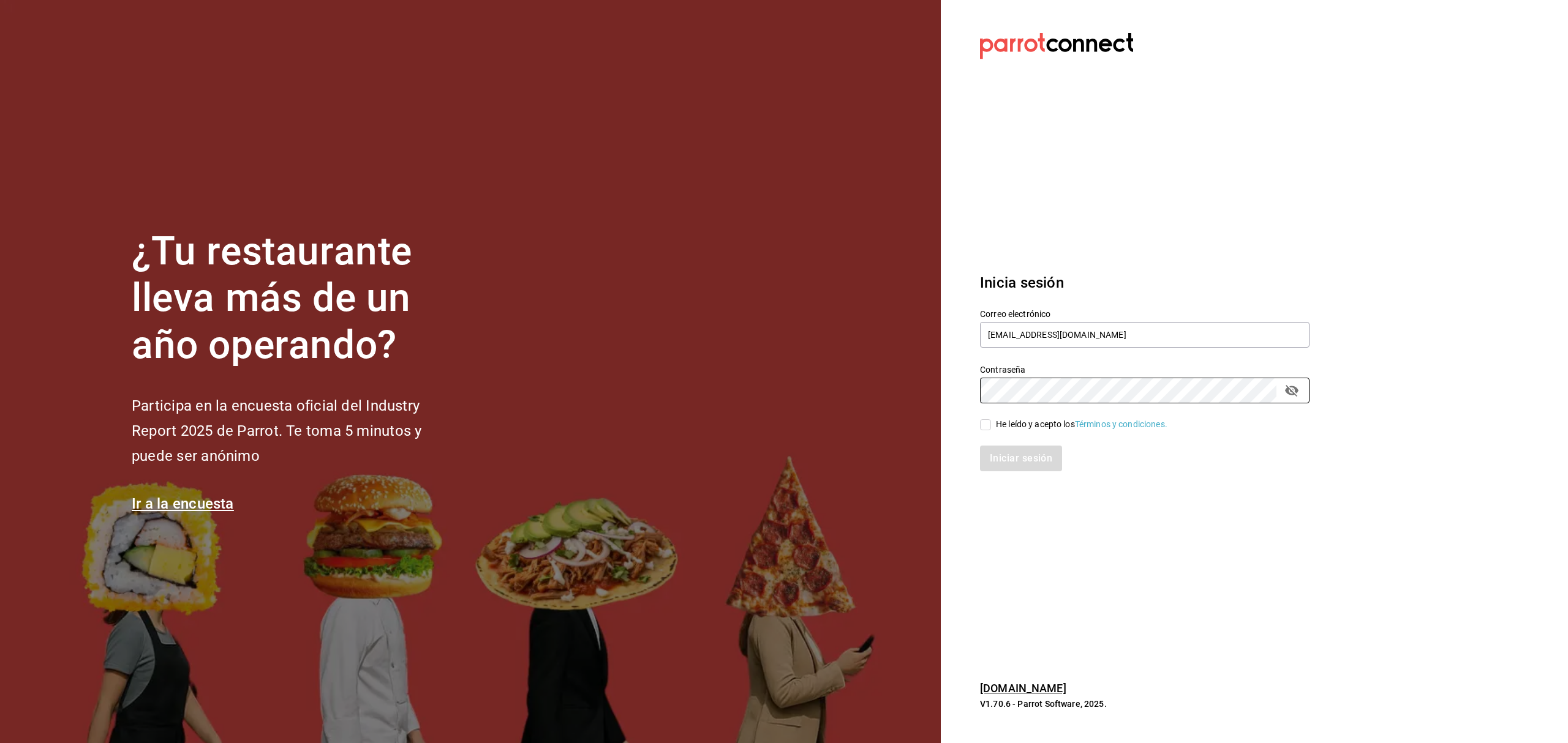
click at [991, 429] on input "He leído y acepto los Términos y condiciones." at bounding box center [985, 425] width 11 height 11
checkbox input "true"
click at [999, 456] on button "Iniciar sesión" at bounding box center [1021, 458] width 83 height 26
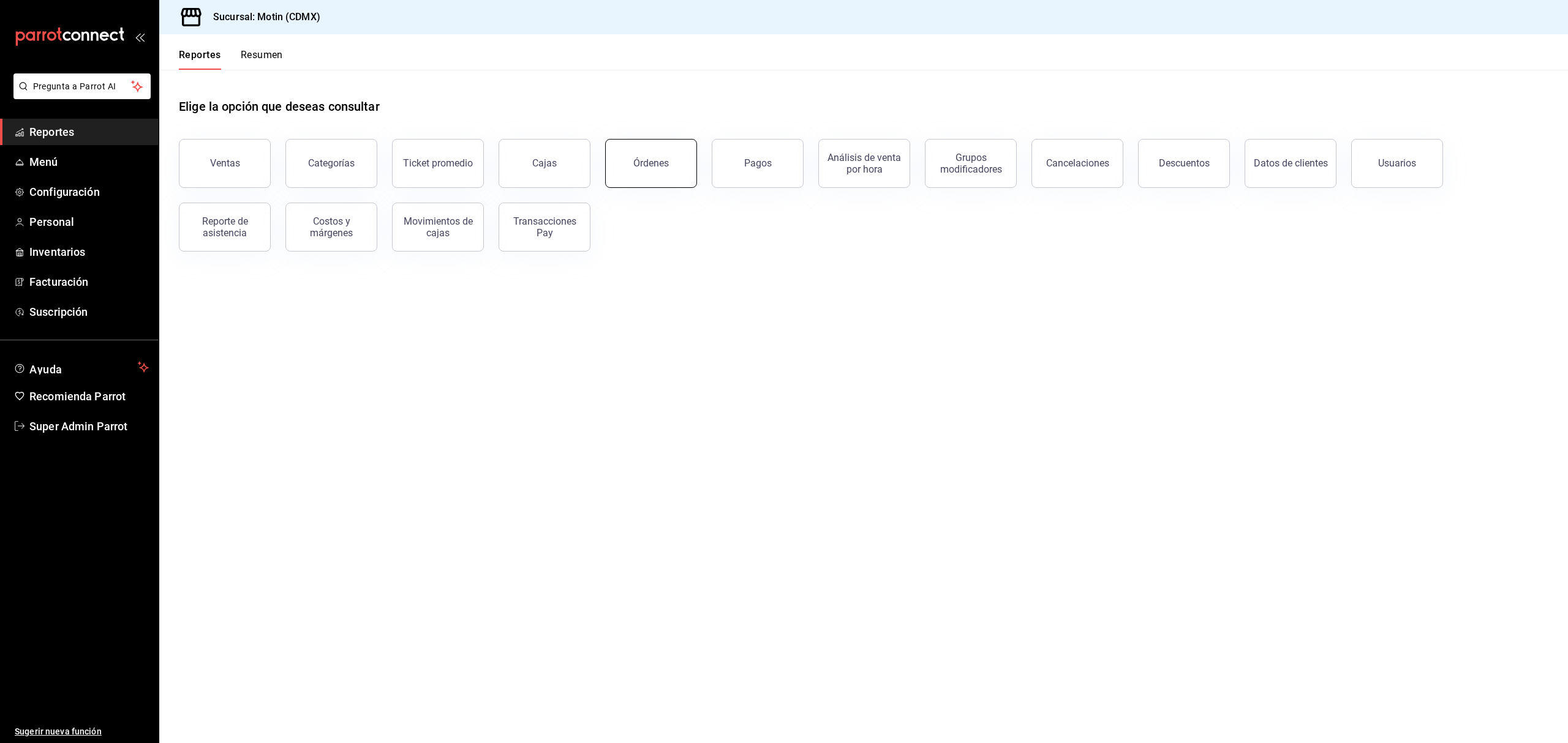
click at [641, 162] on div "Órdenes" at bounding box center [651, 163] width 36 height 12
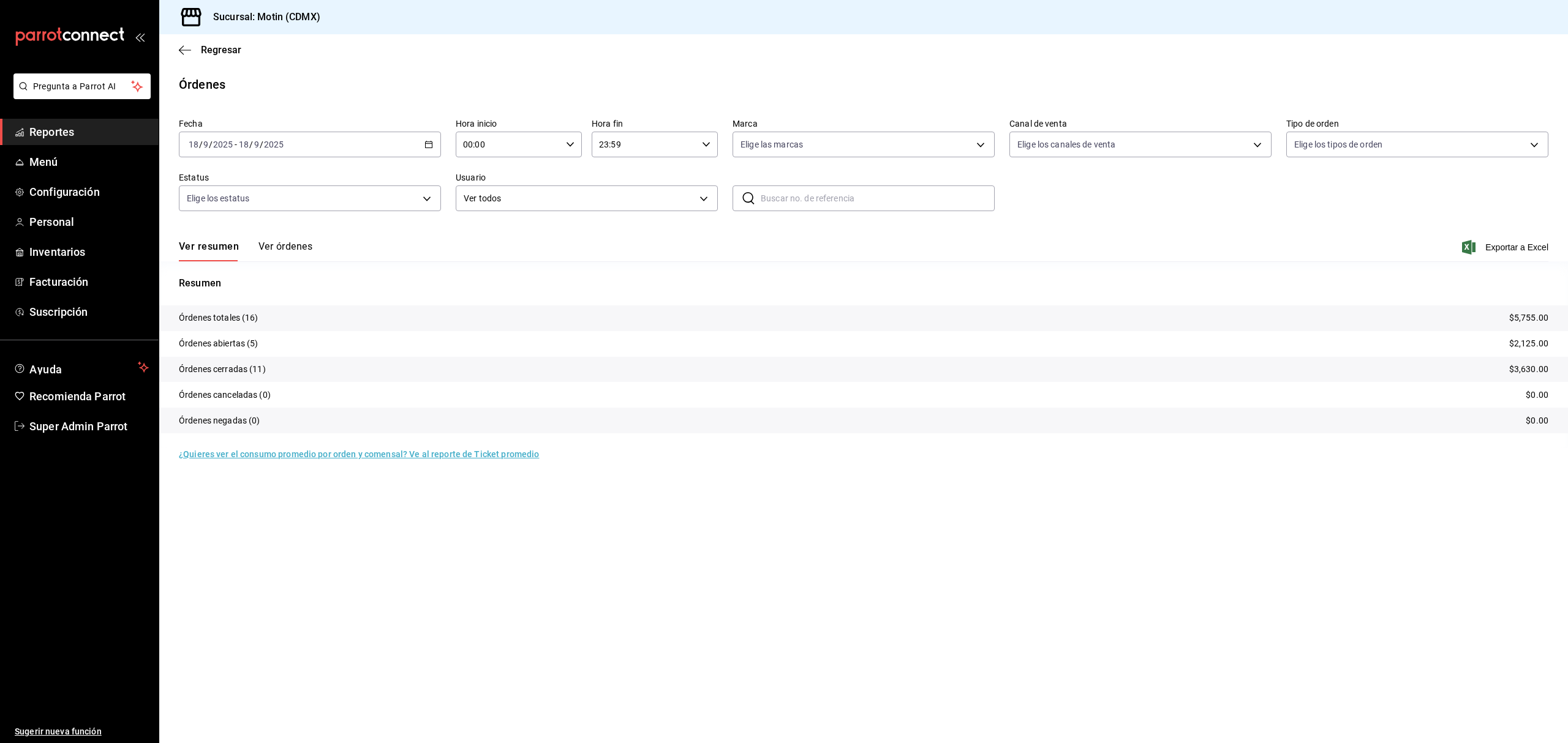
click at [303, 247] on button "Ver órdenes" at bounding box center [285, 251] width 54 height 21
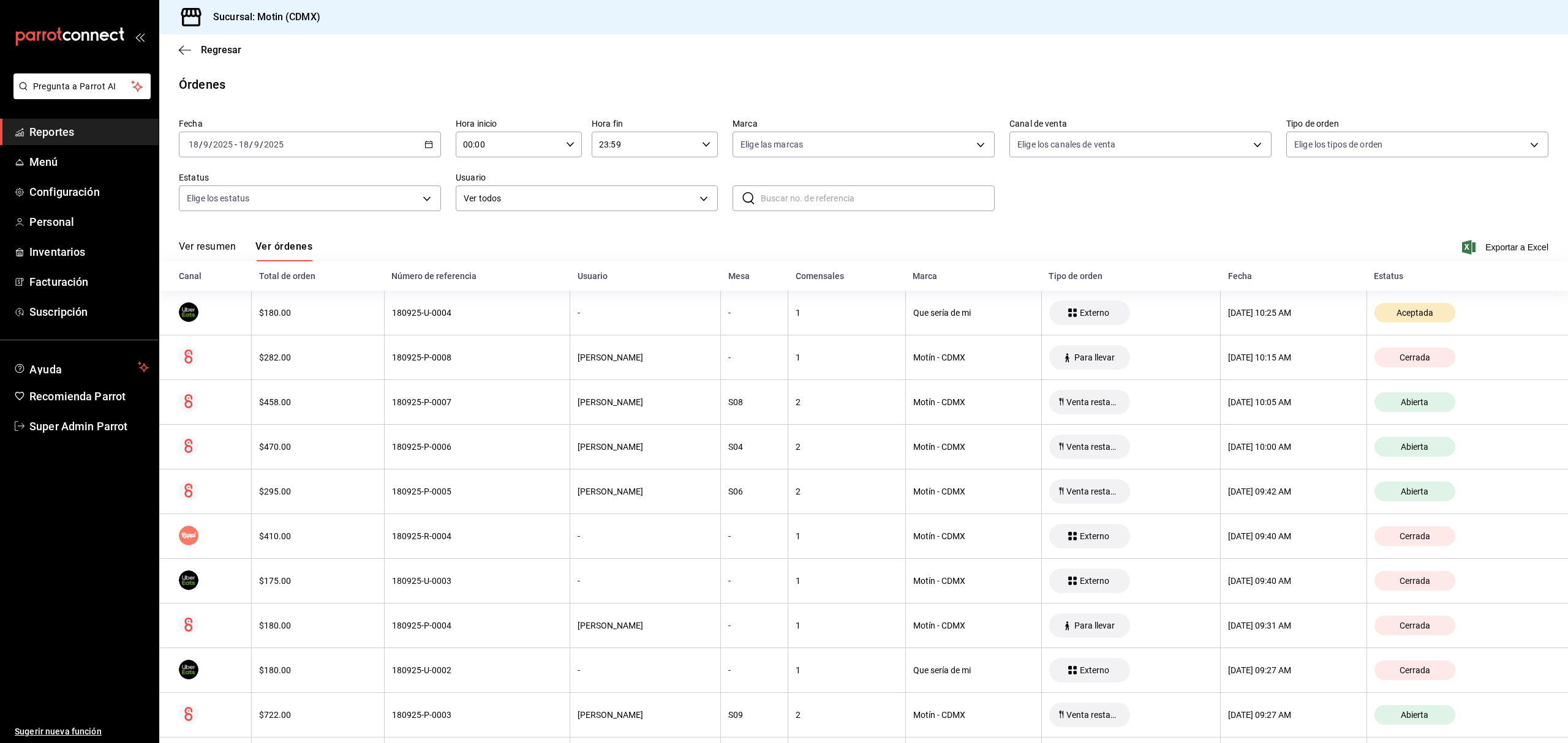
click at [420, 152] on div "2025-09-18 18 / 9 / 2025 - 2025-09-18 18 / 9 / 2025" at bounding box center [310, 144] width 262 height 26
click at [427, 146] on icon "button" at bounding box center [428, 144] width 9 height 9
click at [222, 235] on span "Semana actual" at bounding box center [237, 236] width 95 height 13
click at [427, 144] on icon "button" at bounding box center [428, 144] width 9 height 9
click at [219, 316] on span "Rango de fechas" at bounding box center [237, 319] width 95 height 13
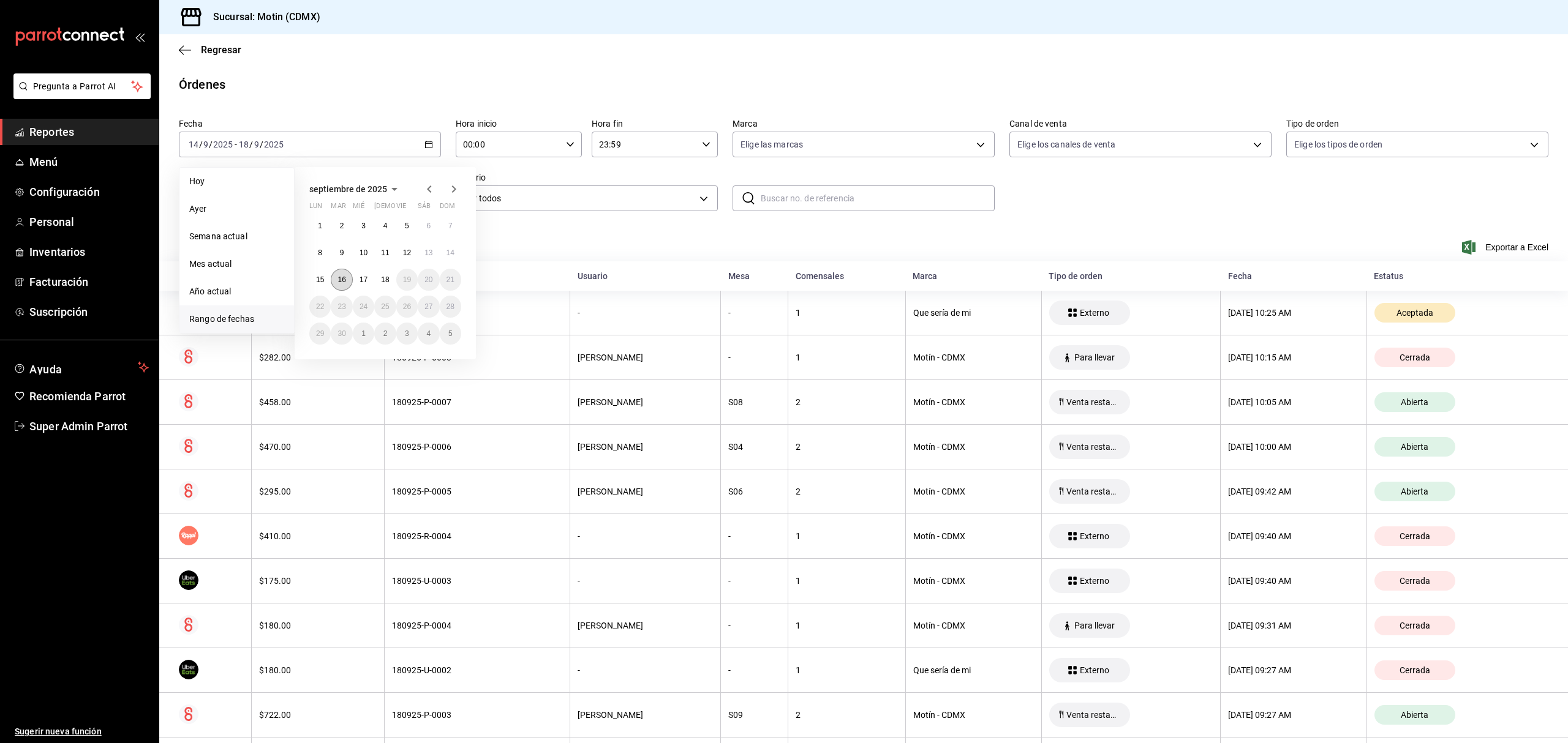
click at [348, 278] on button "16" at bounding box center [341, 280] width 21 height 22
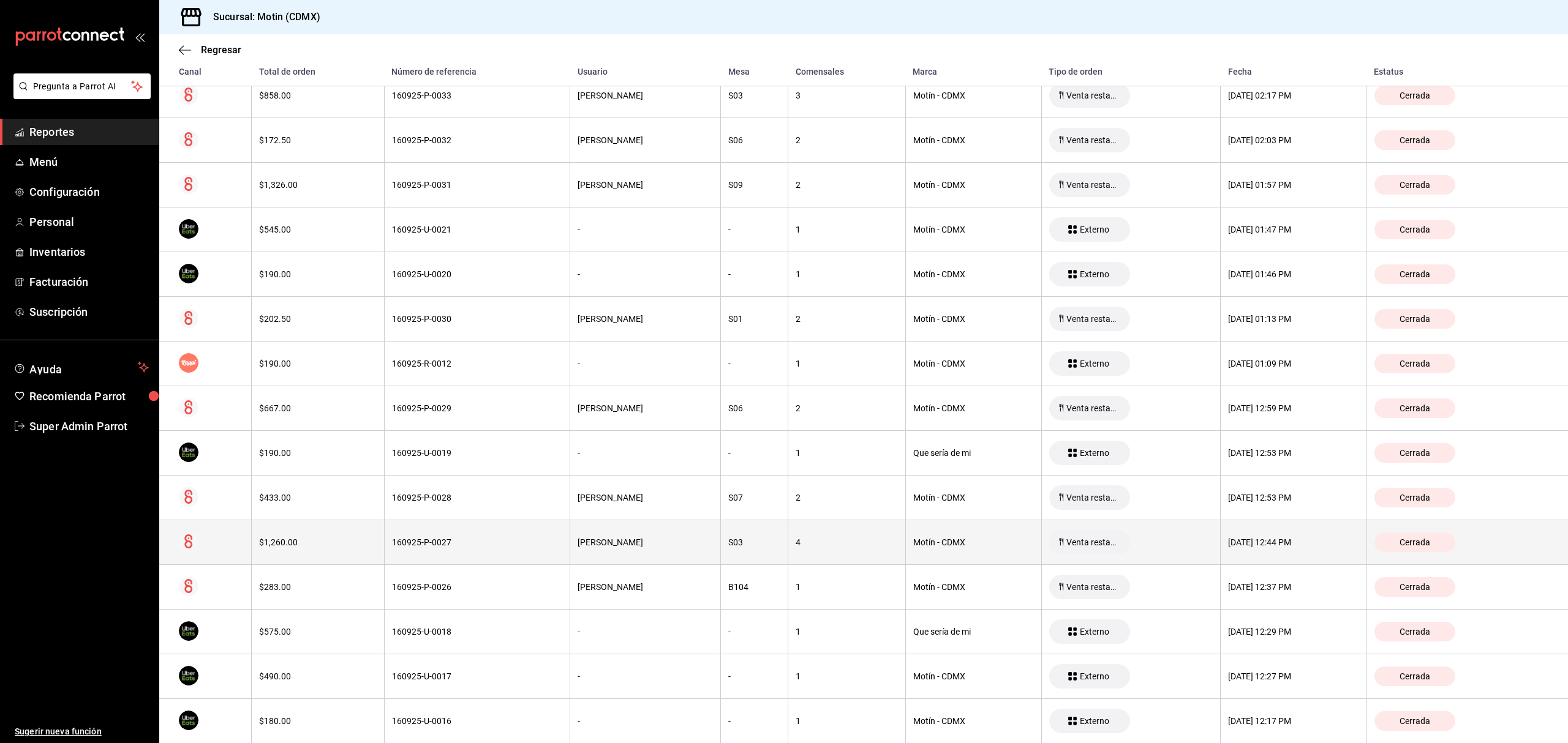
scroll to position [285, 0]
click at [272, 552] on th "$1,260.00" at bounding box center [318, 542] width 132 height 45
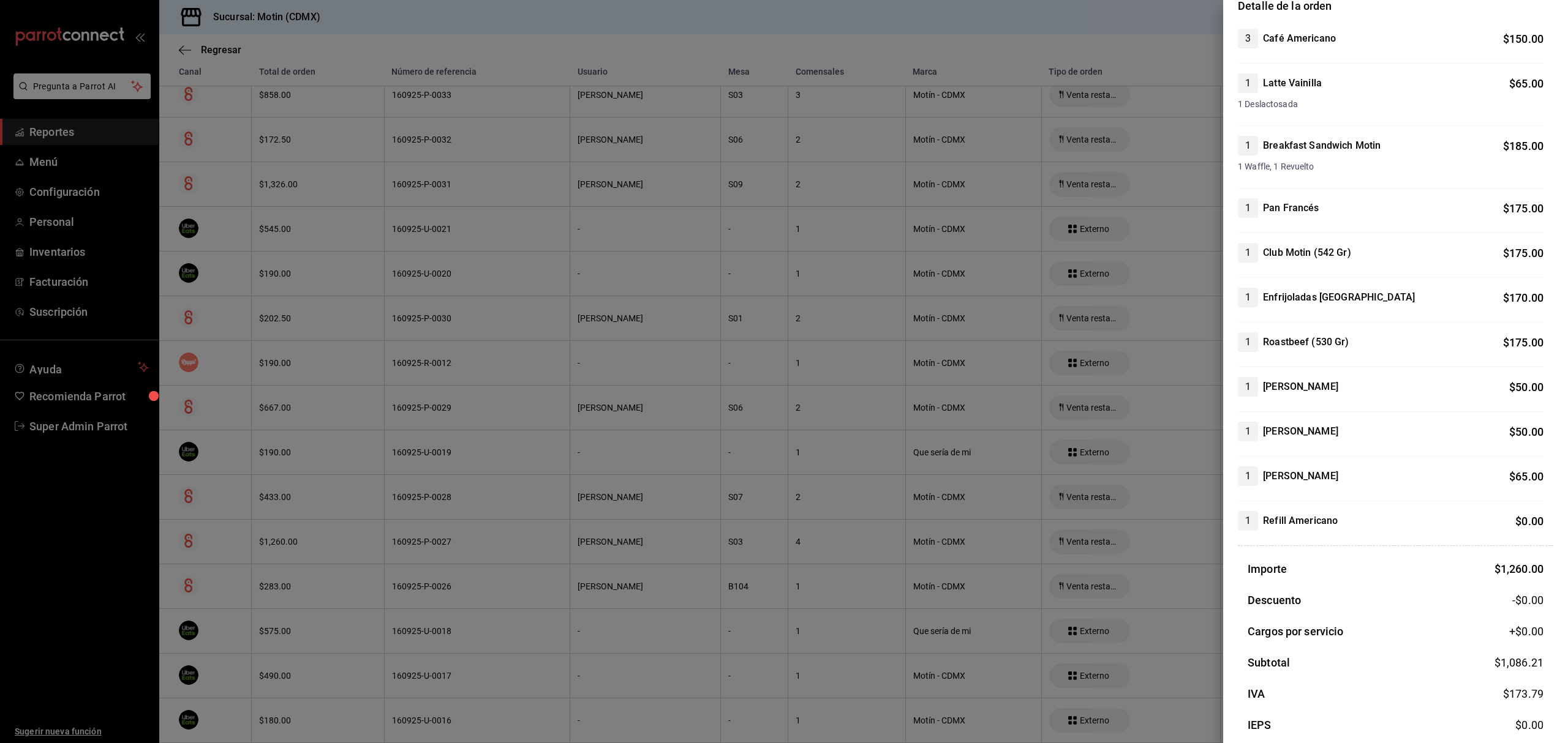
scroll to position [171, 0]
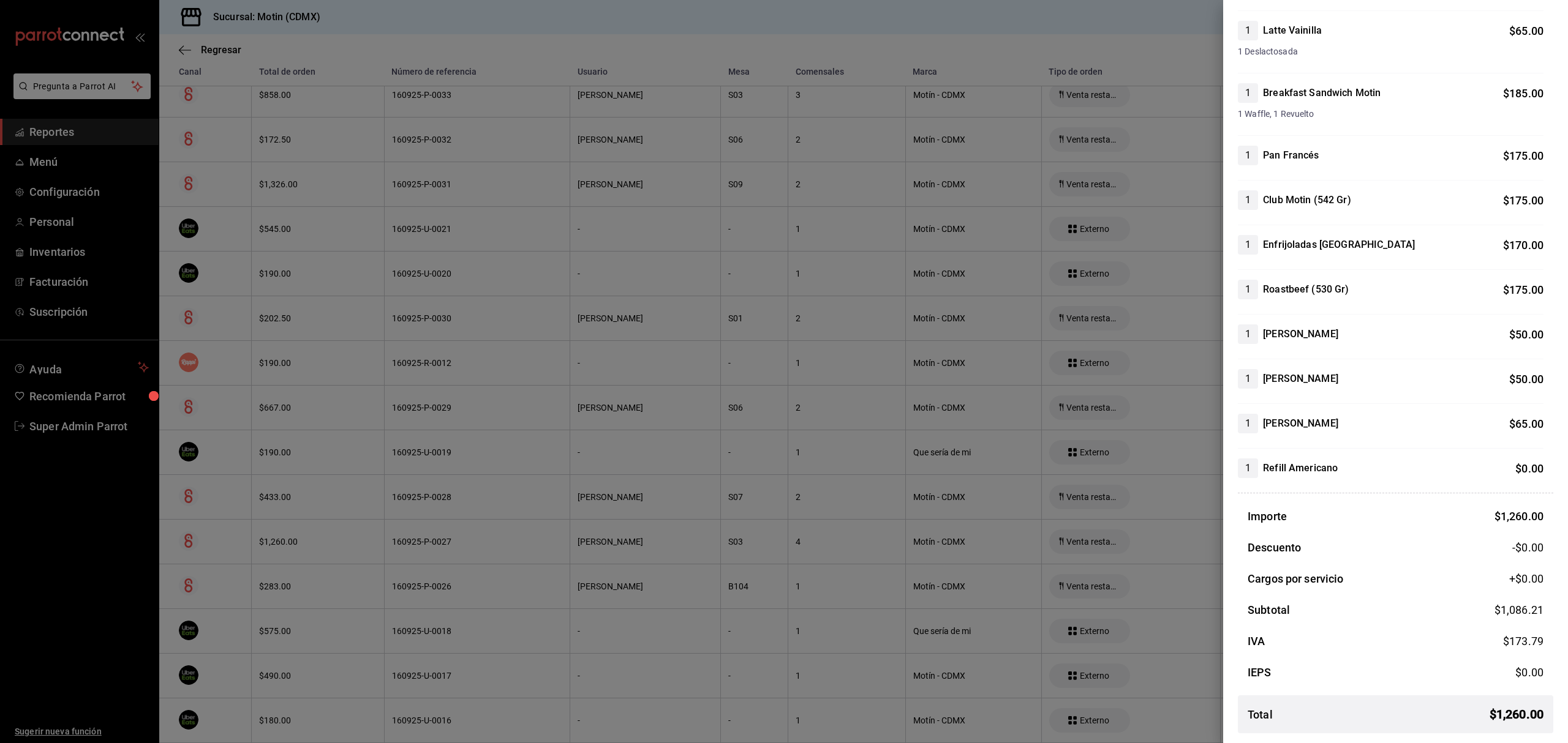
click at [739, 519] on div at bounding box center [784, 371] width 1568 height 743
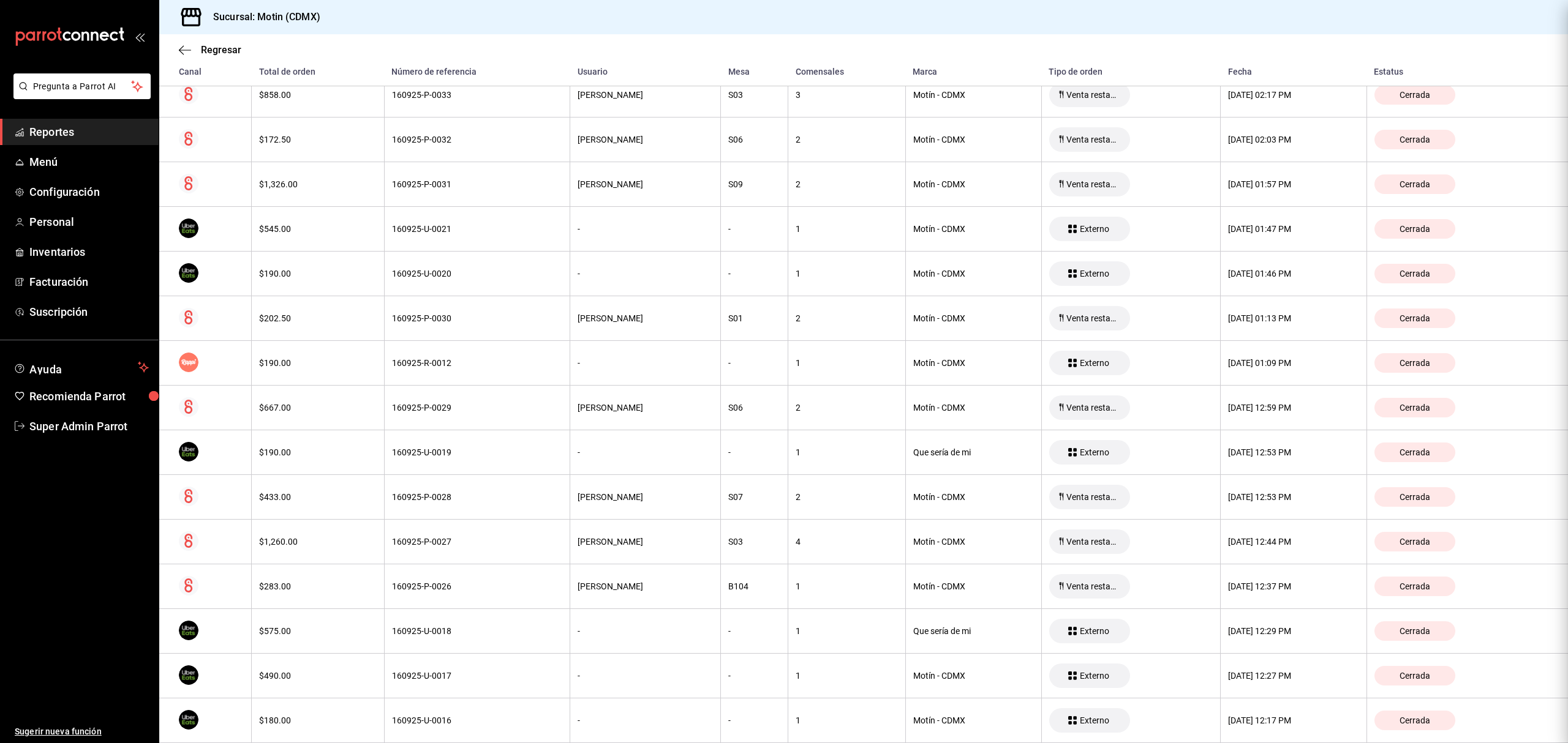
scroll to position [0, 0]
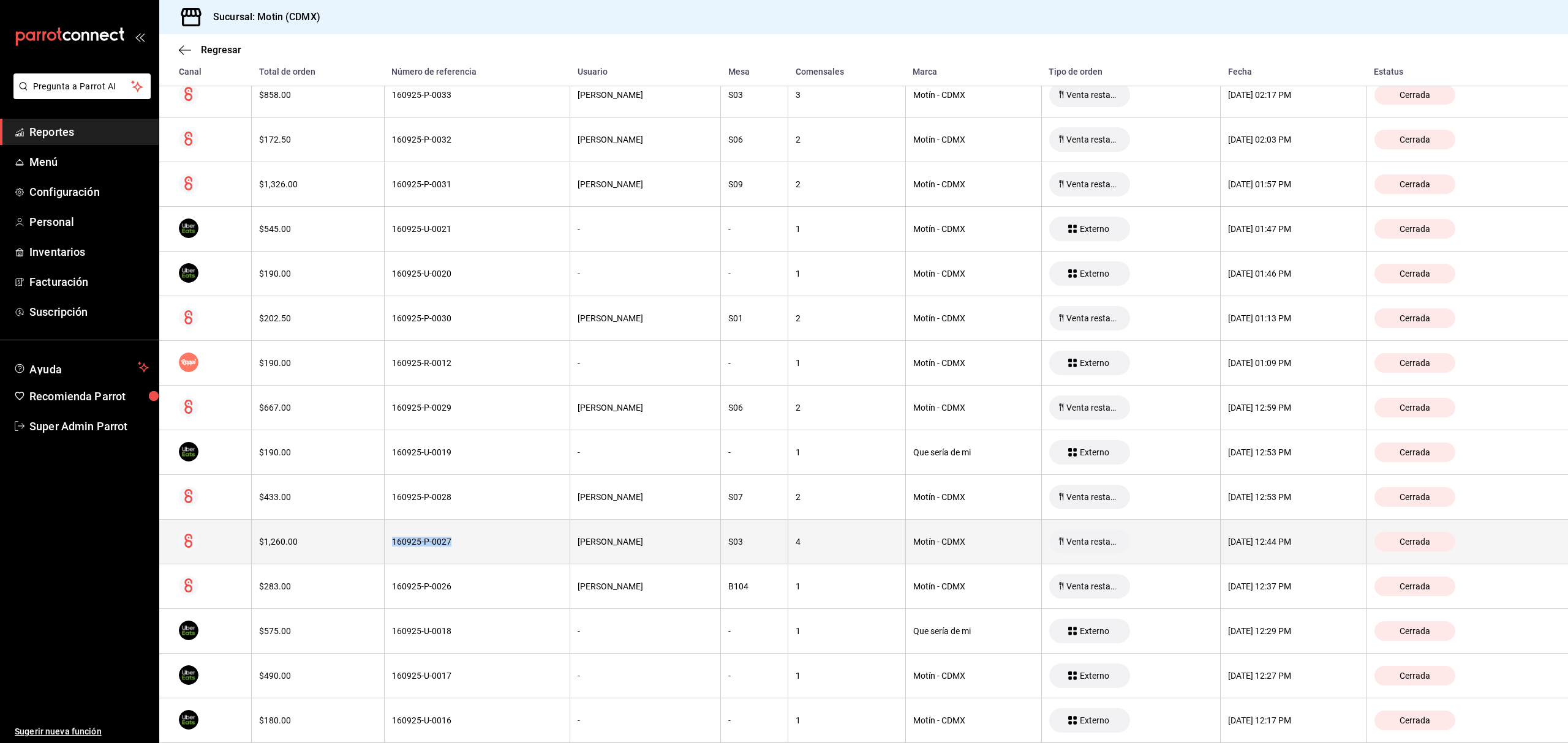
drag, startPoint x: 451, startPoint y: 543, endPoint x: 385, endPoint y: 550, distance: 66.4
click at [385, 550] on th "160925-P-0027" at bounding box center [477, 542] width 186 height 45
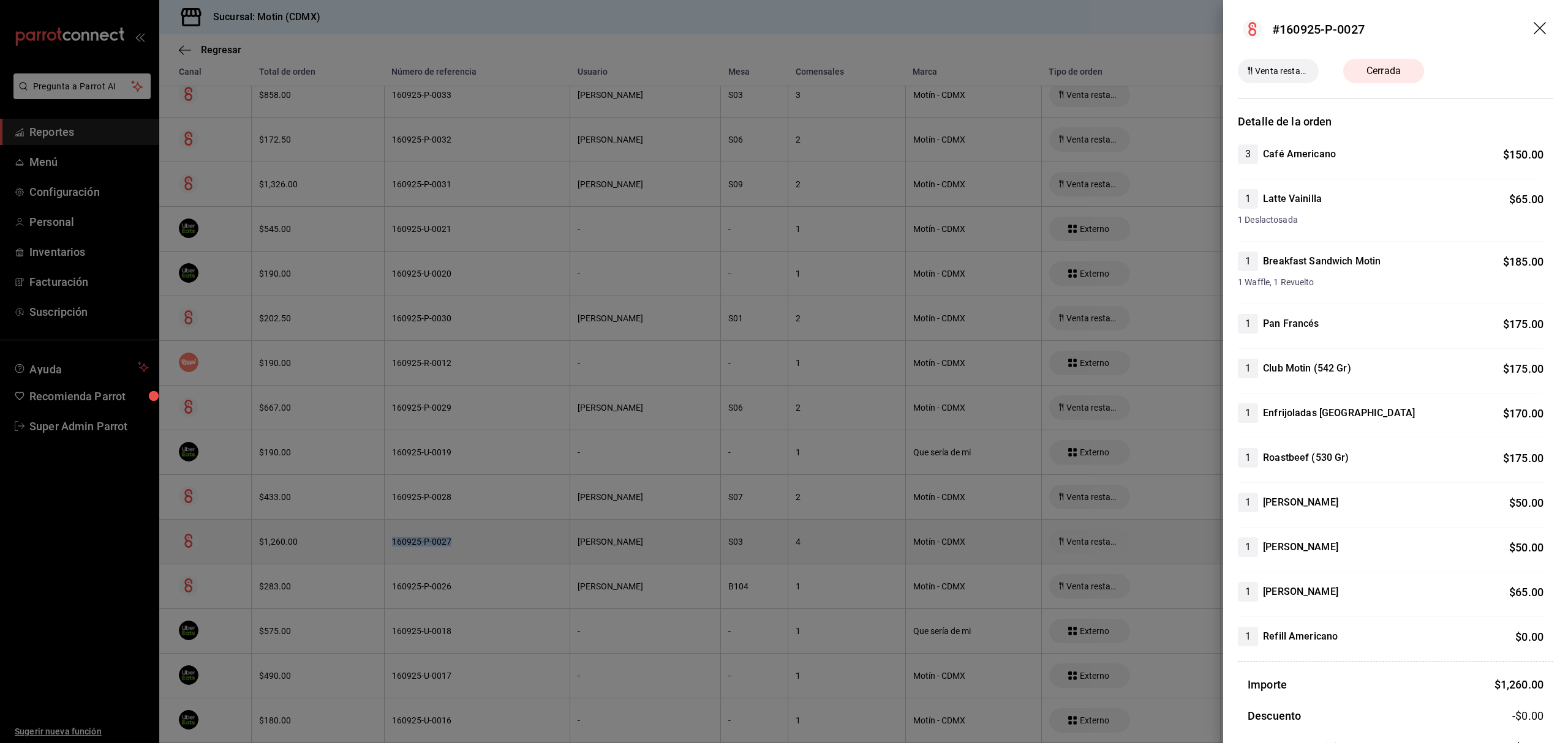
copy div "160925-P-0027"
drag, startPoint x: 1367, startPoint y: 22, endPoint x: 1282, endPoint y: 33, distance: 85.7
click at [1282, 33] on header "#160925-P-0027" at bounding box center [1395, 29] width 344 height 58
copy div "160925-P-0027"
click at [840, 366] on div at bounding box center [784, 371] width 1568 height 743
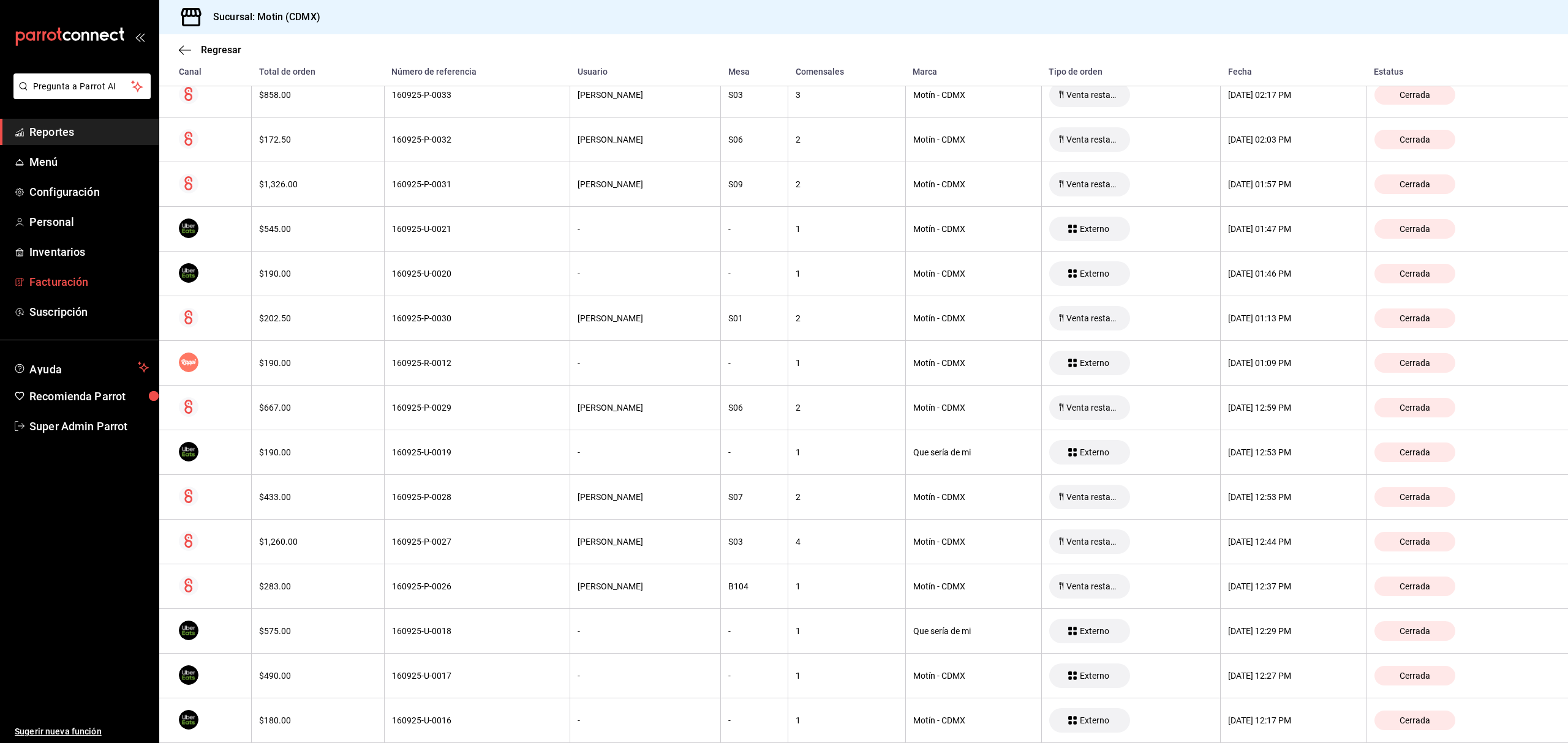
click at [39, 272] on link "Facturación" at bounding box center [79, 281] width 159 height 26
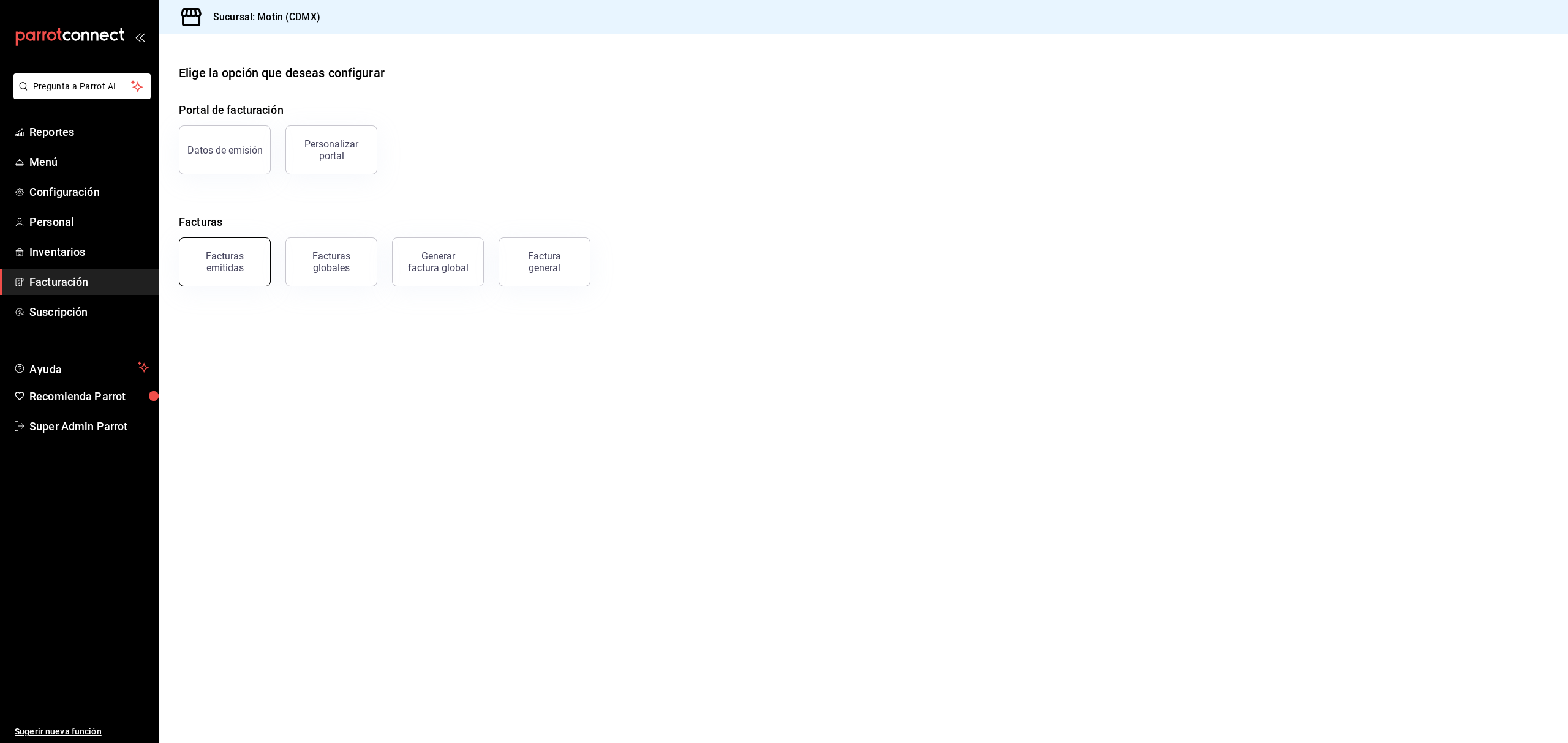
click at [238, 272] on div "Facturas emitidas" at bounding box center [224, 261] width 76 height 23
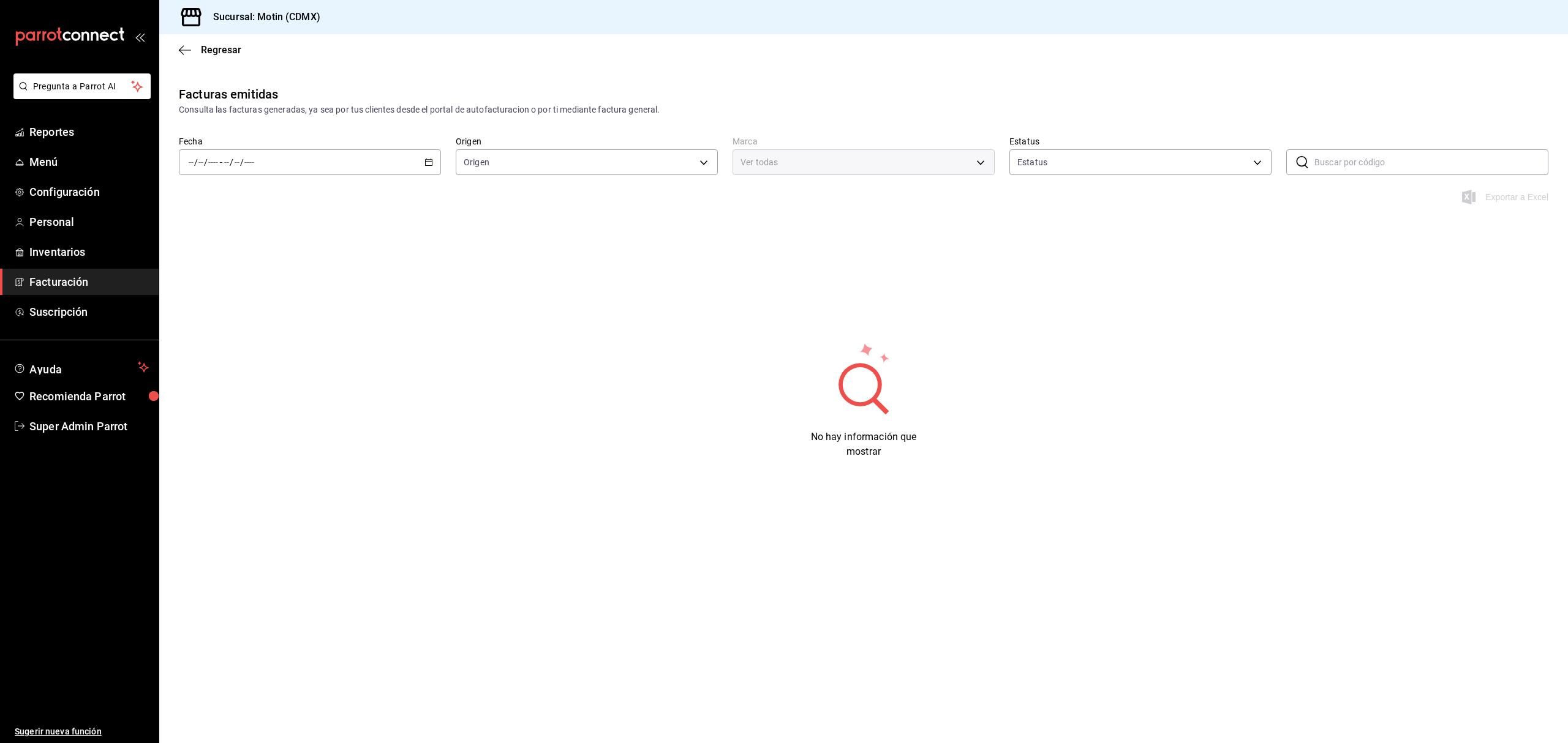
type input "ORDER_INVOICE,GENERAL_INVOICE"
type input "ACTIVE,PENDING_CANCELLATION,CANCELLED,PRE_CANCELLED"
type input "f95d2d8f-fac9-40c2-9232-b852d555f717,7cd38dcf-c4e0-4d4e-88ee-12520b054d97"
click at [431, 159] on icon "button" at bounding box center [428, 162] width 9 height 9
click at [427, 164] on icon "button" at bounding box center [428, 162] width 9 height 9
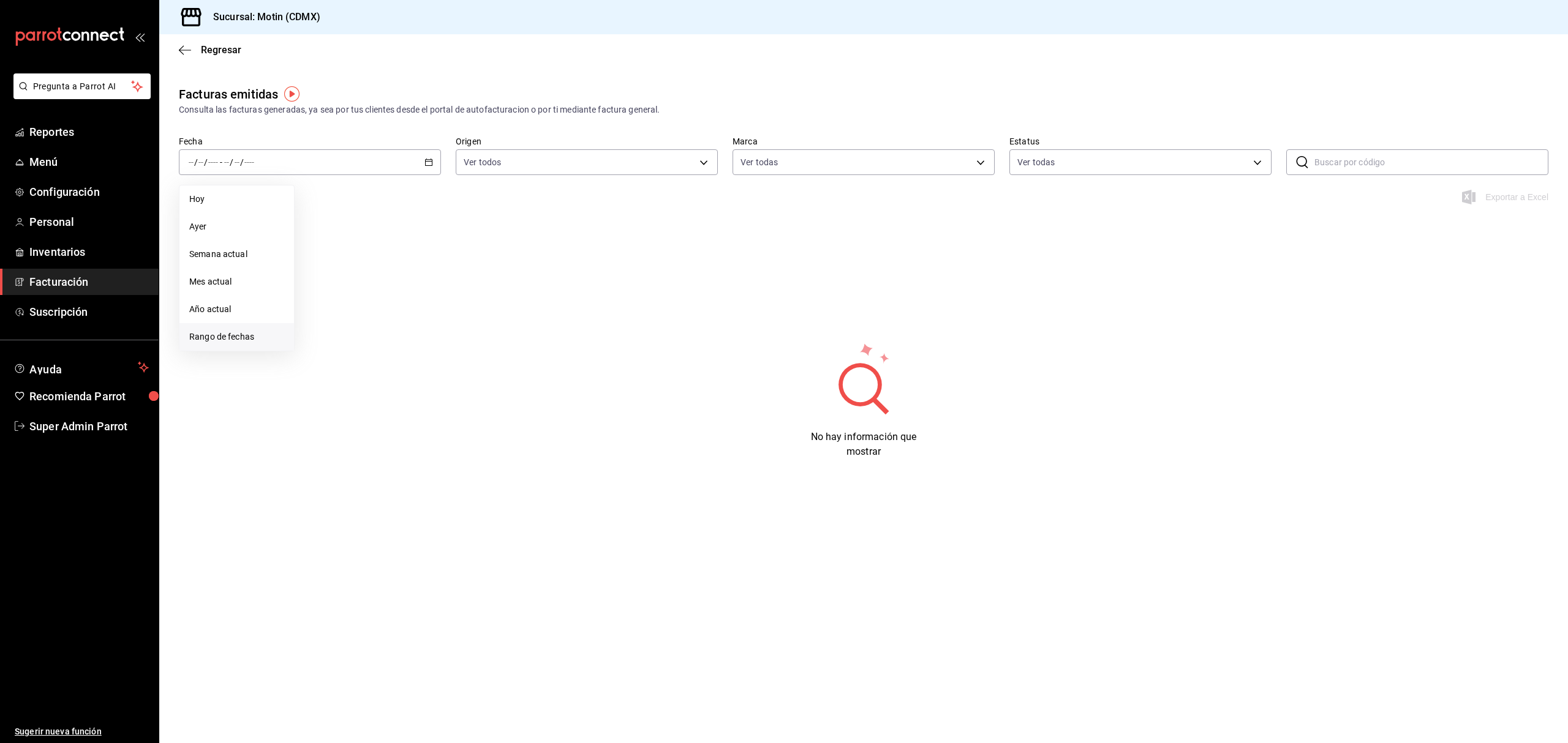
click at [241, 326] on li "Rango de fechas" at bounding box center [236, 336] width 115 height 28
click at [334, 298] on button "16" at bounding box center [341, 298] width 21 height 22
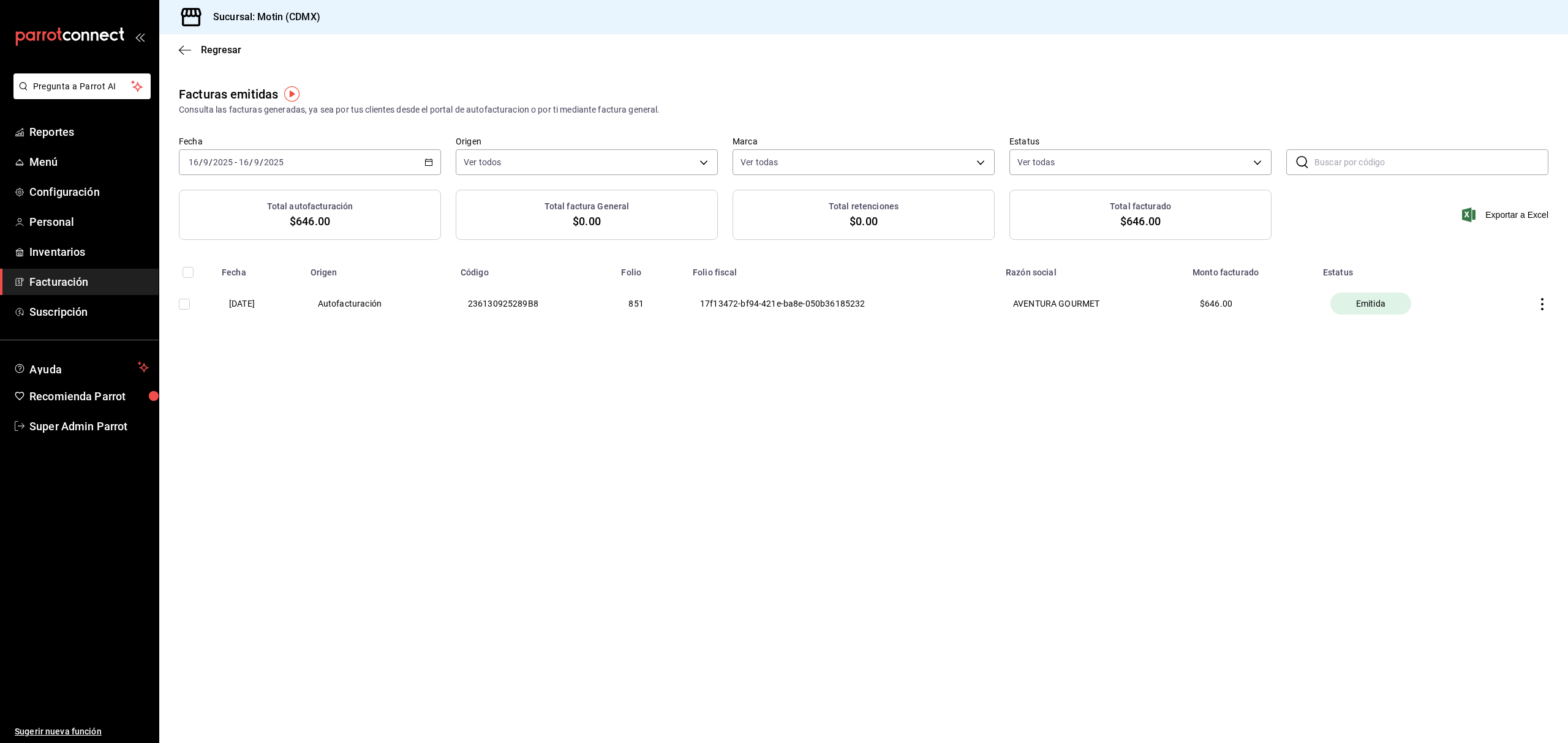
click at [425, 167] on div "2025-09-16 16 / 9 / 2025 - 2025-09-16 16 / 9 / 2025" at bounding box center [310, 162] width 262 height 26
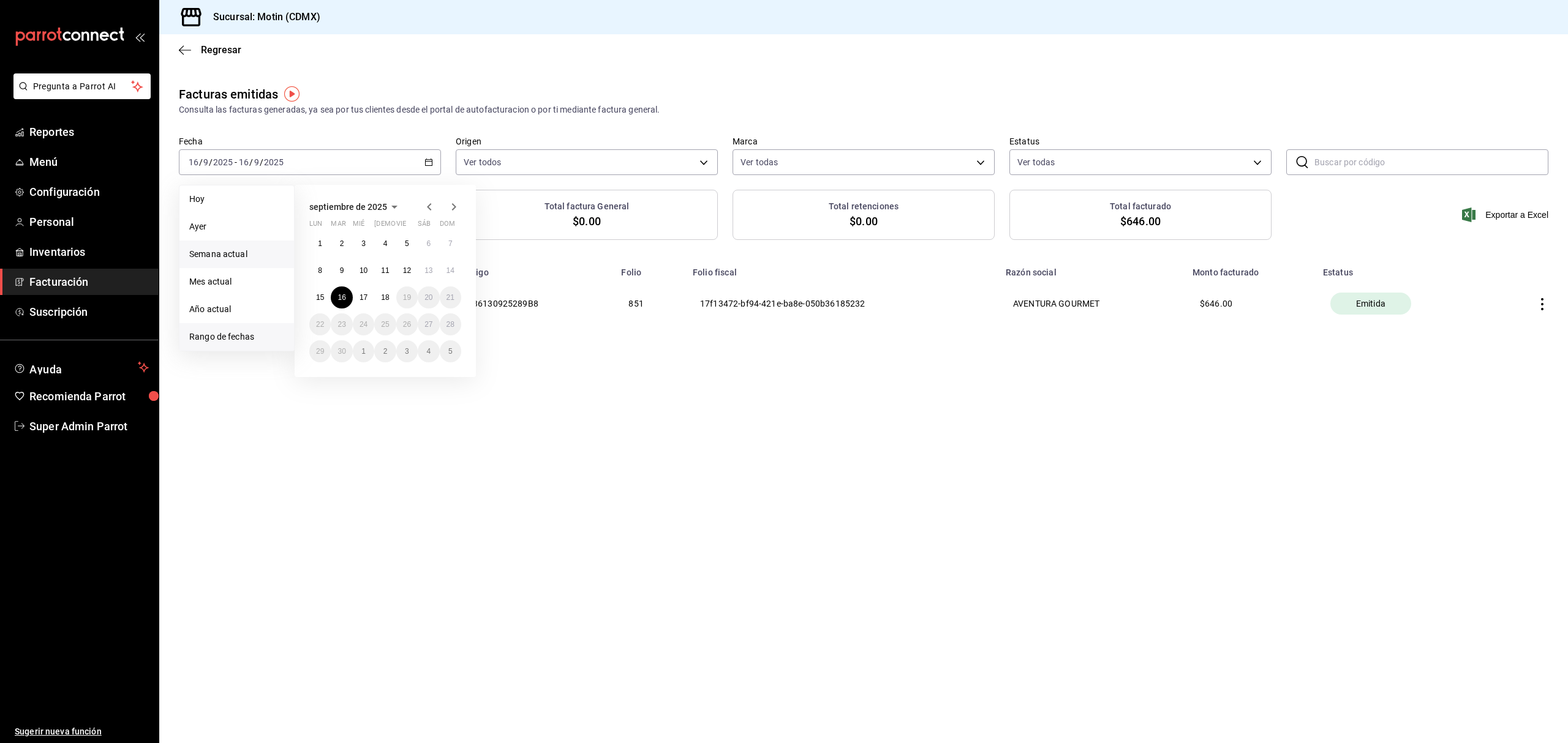
click at [247, 249] on span "Semana actual" at bounding box center [237, 254] width 95 height 13
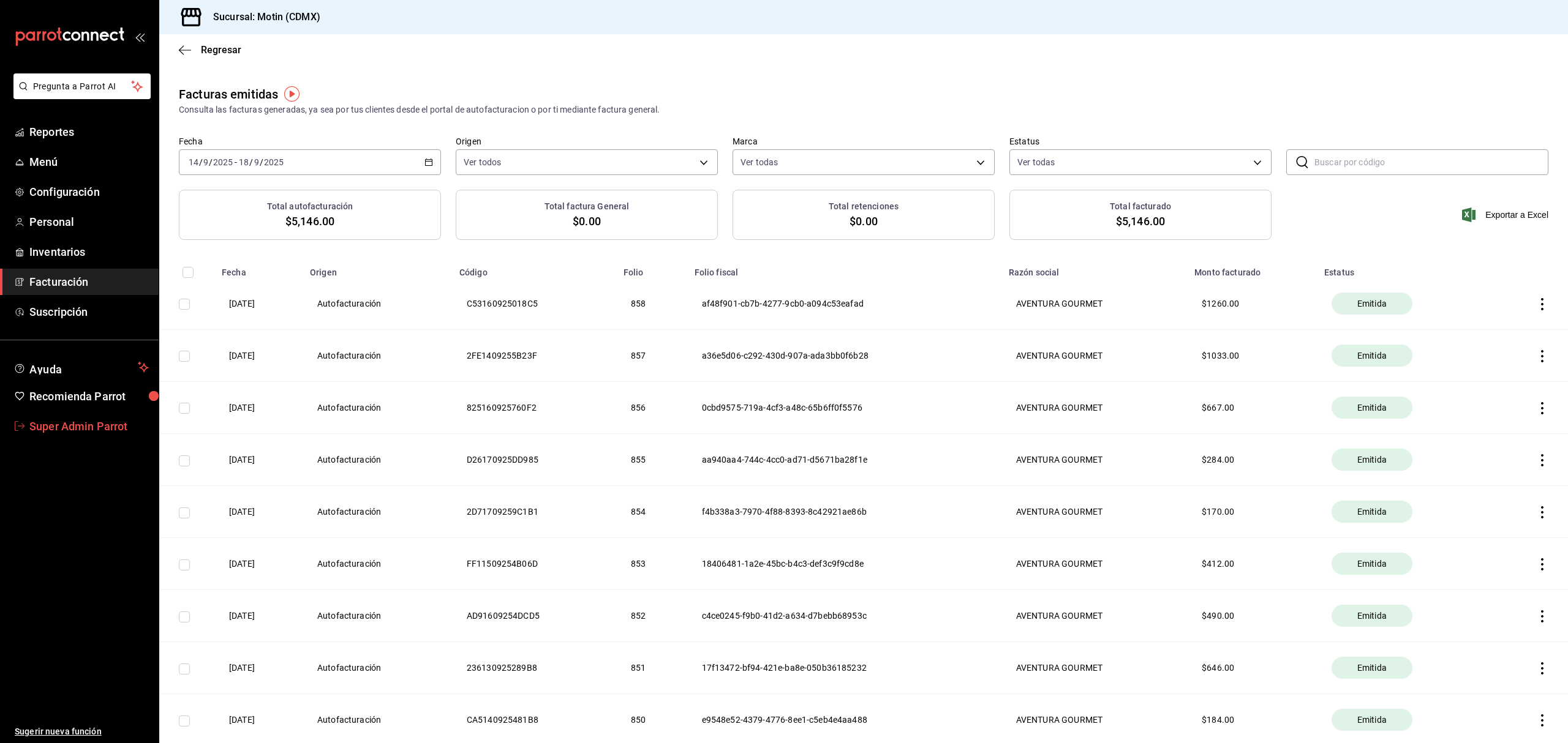
click at [116, 422] on span "Super Admin Parrot" at bounding box center [88, 426] width 119 height 17
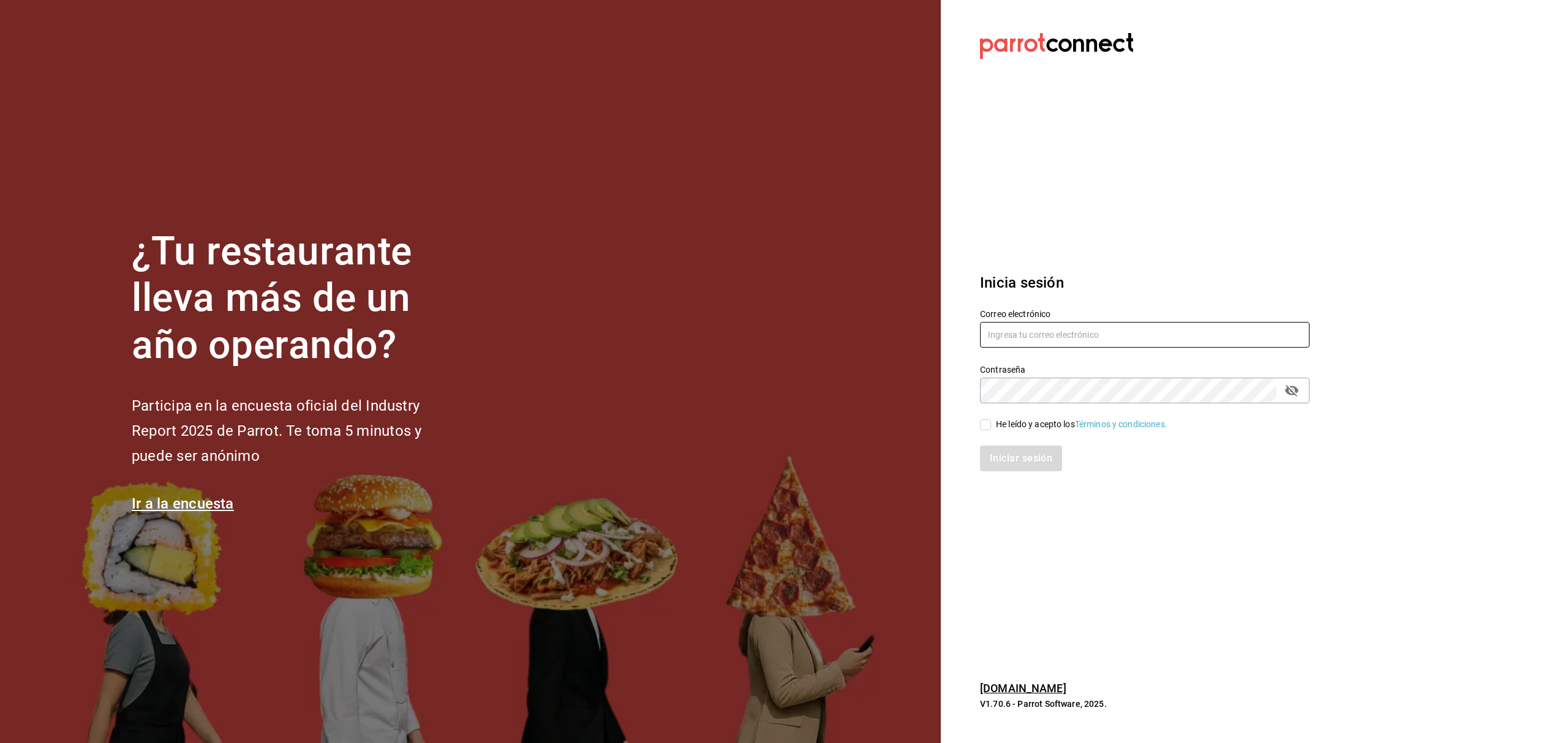
click at [1004, 334] on input "text" at bounding box center [1144, 335] width 329 height 26
paste input "peterlunch@cdmx.com"
type input "peterlunch@cdmx.com"
click at [1021, 421] on div "He leído y acepto los Términos y condiciones." at bounding box center [1081, 424] width 171 height 13
click at [991, 421] on input "He leído y acepto los Términos y condiciones." at bounding box center [985, 425] width 11 height 11
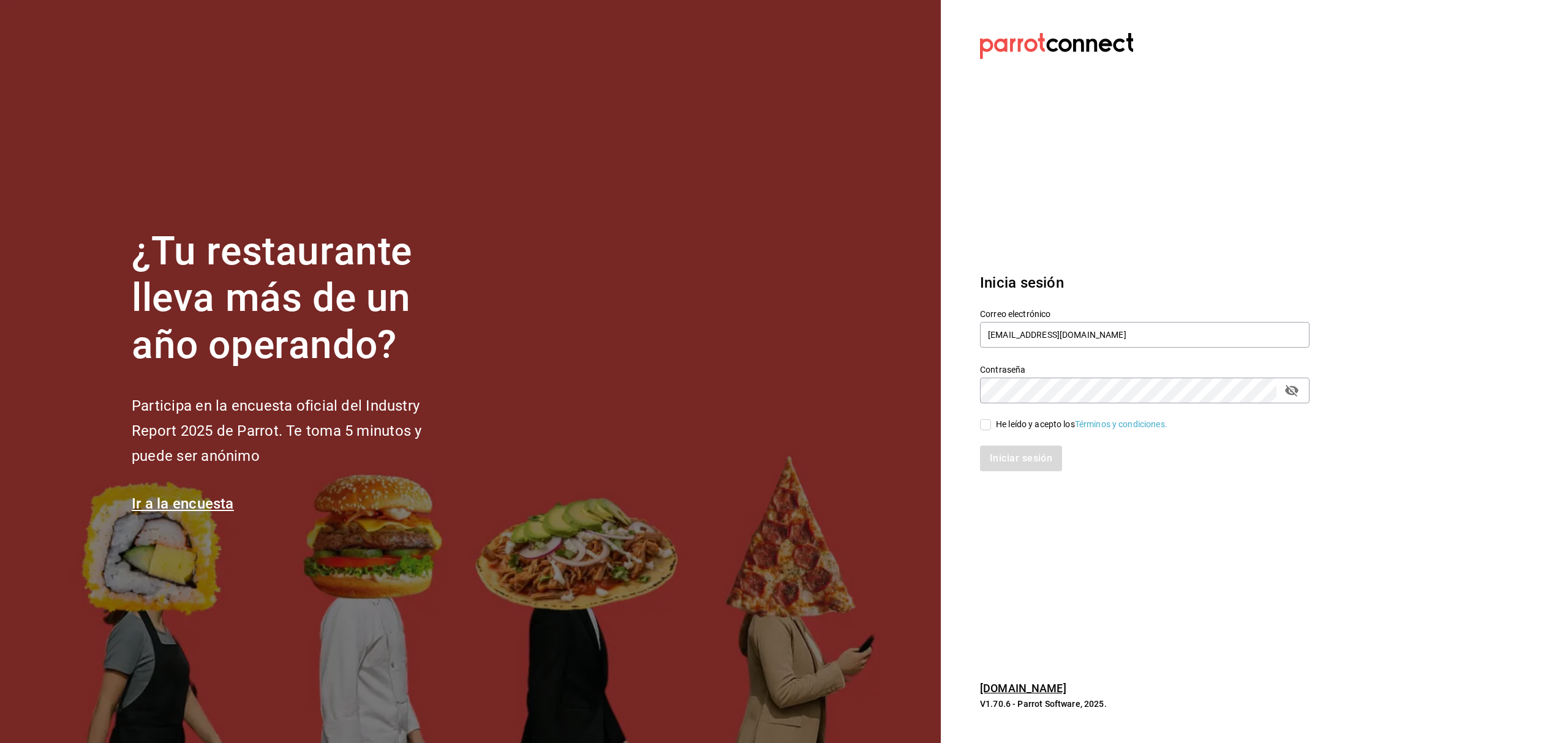
checkbox input "true"
click at [1014, 461] on button "Iniciar sesión" at bounding box center [1021, 458] width 83 height 26
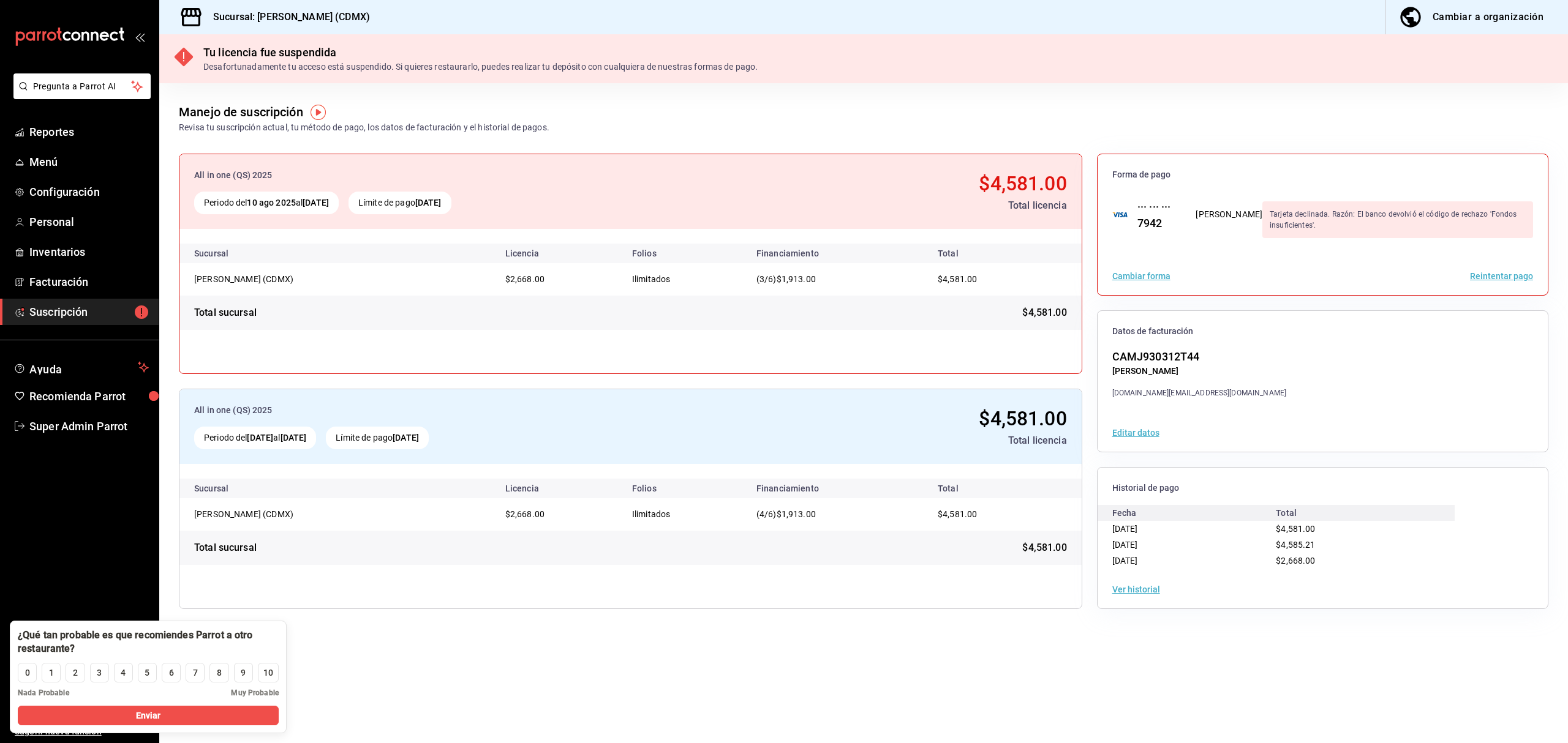
click at [1488, 276] on button "Reintentar pago" at bounding box center [1502, 276] width 63 height 9
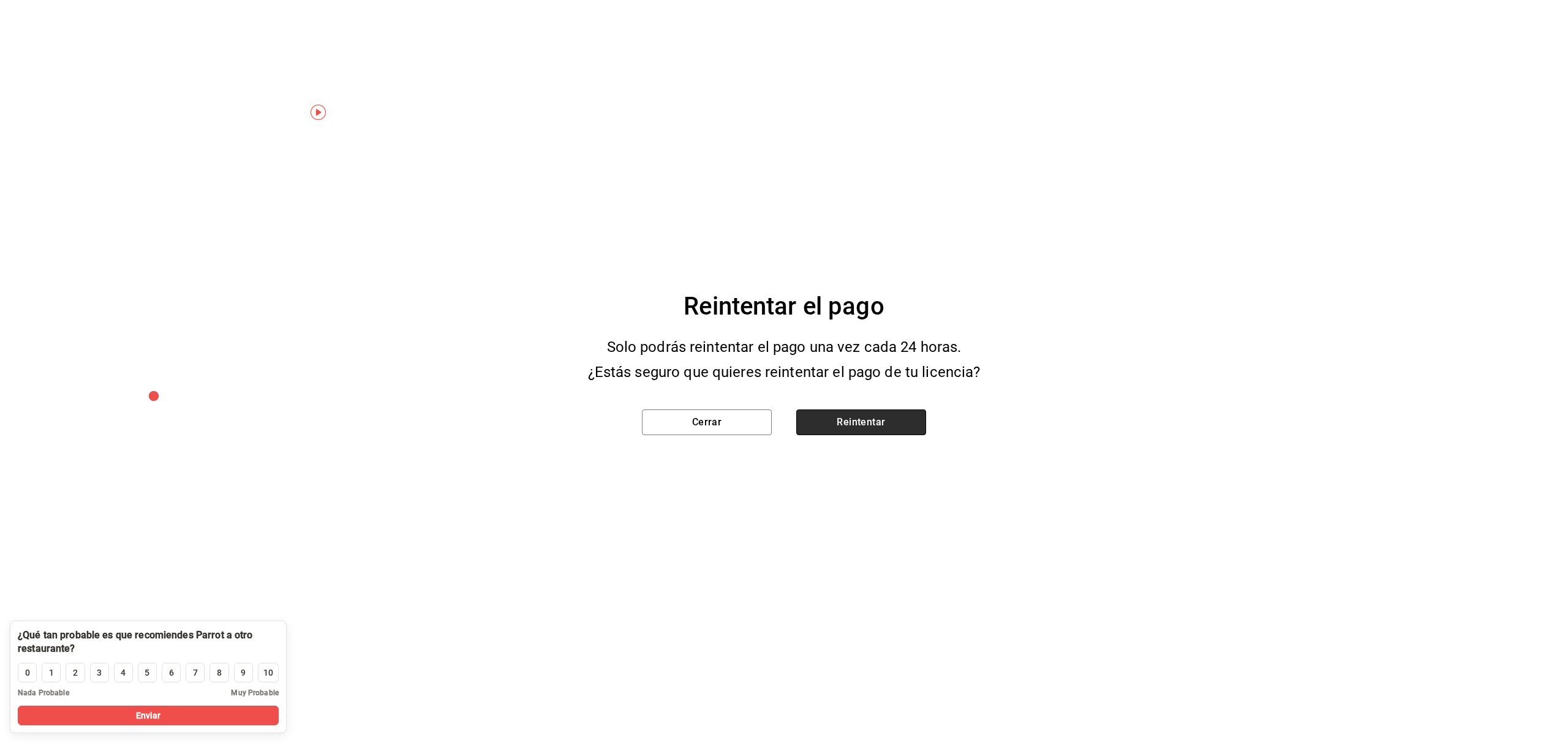
click at [895, 423] on button "Reintentar" at bounding box center [861, 422] width 130 height 26
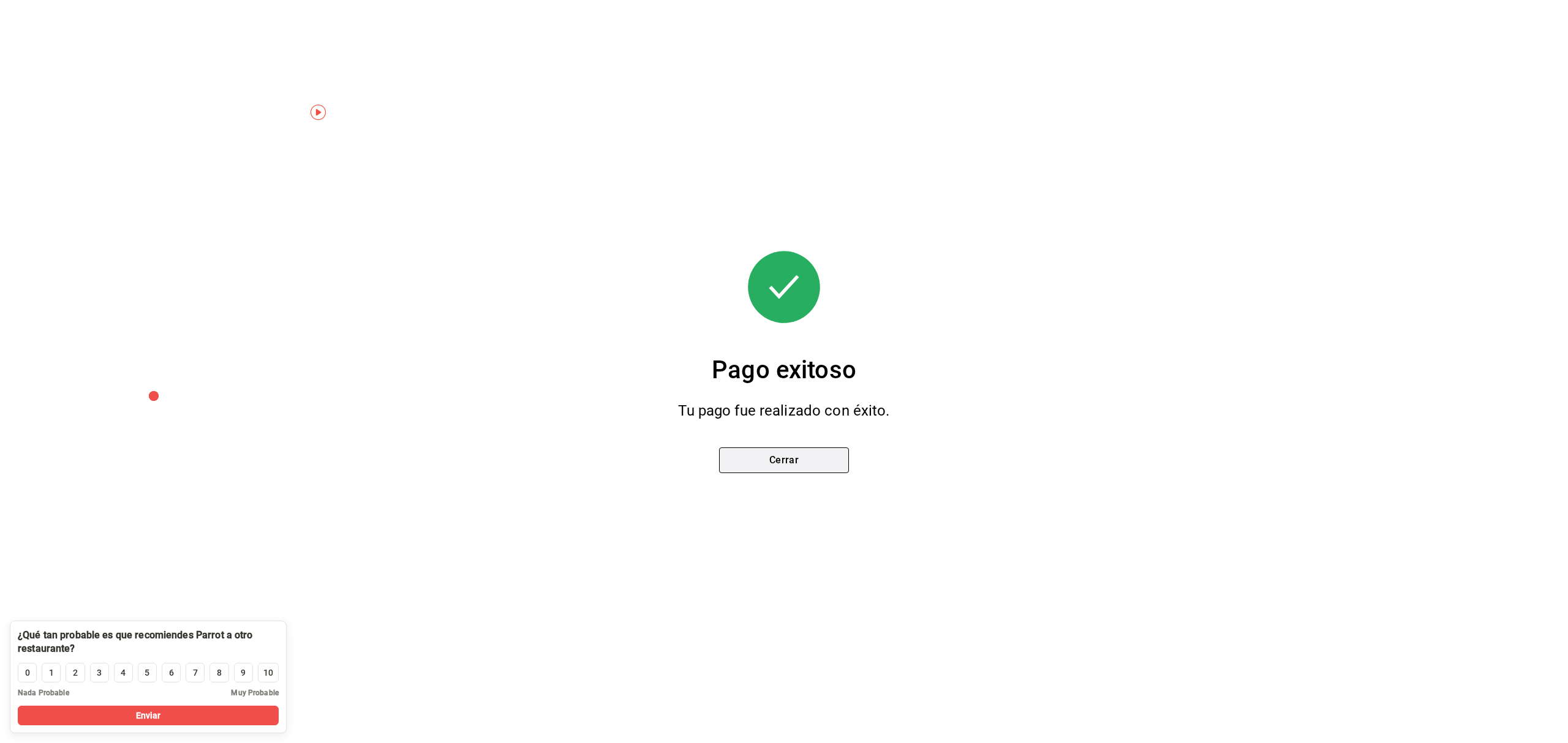
click at [797, 459] on button "Cerrar" at bounding box center [784, 460] width 130 height 26
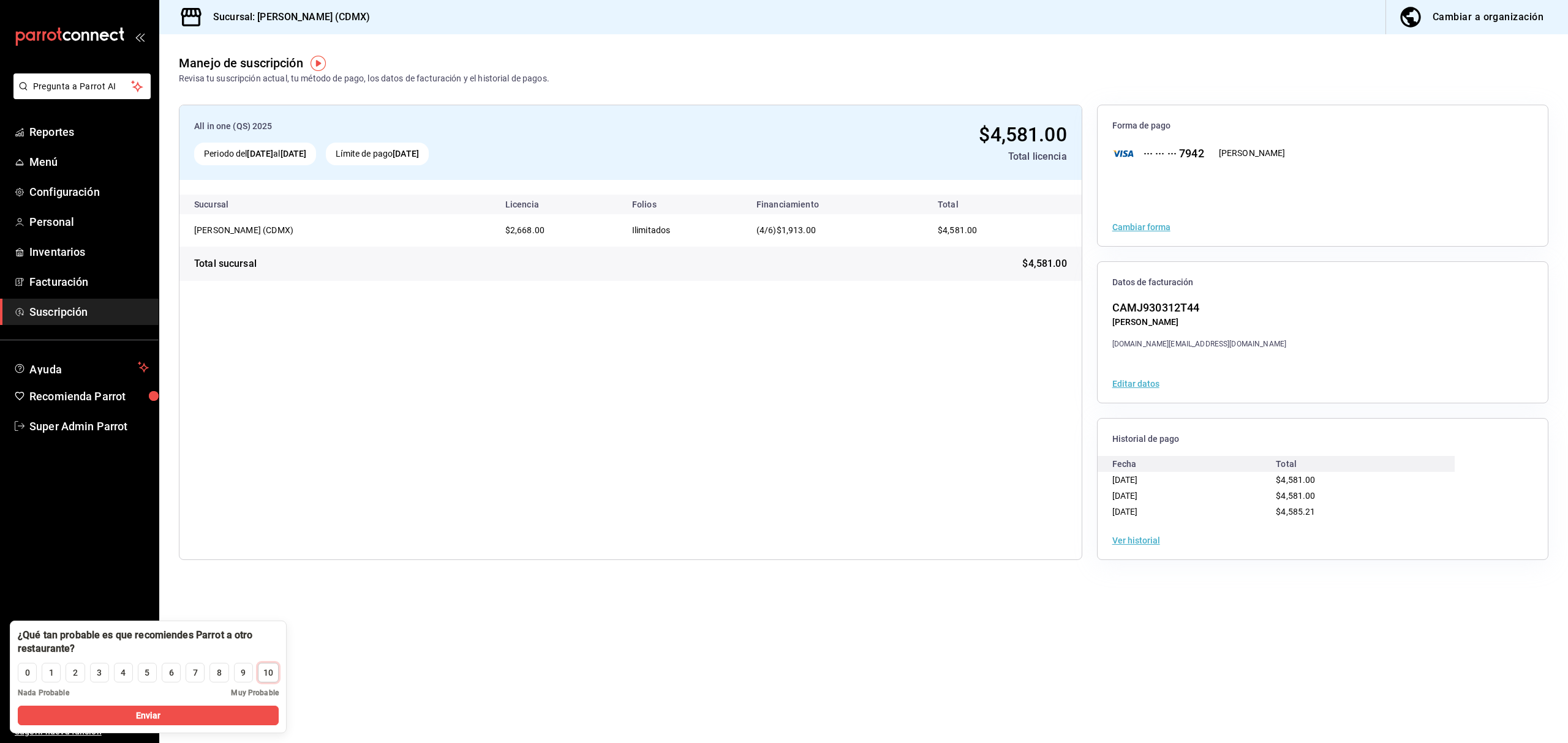
click at [268, 674] on div "10" at bounding box center [268, 673] width 9 height 13
click at [200, 710] on button "Enviar" at bounding box center [148, 715] width 261 height 20
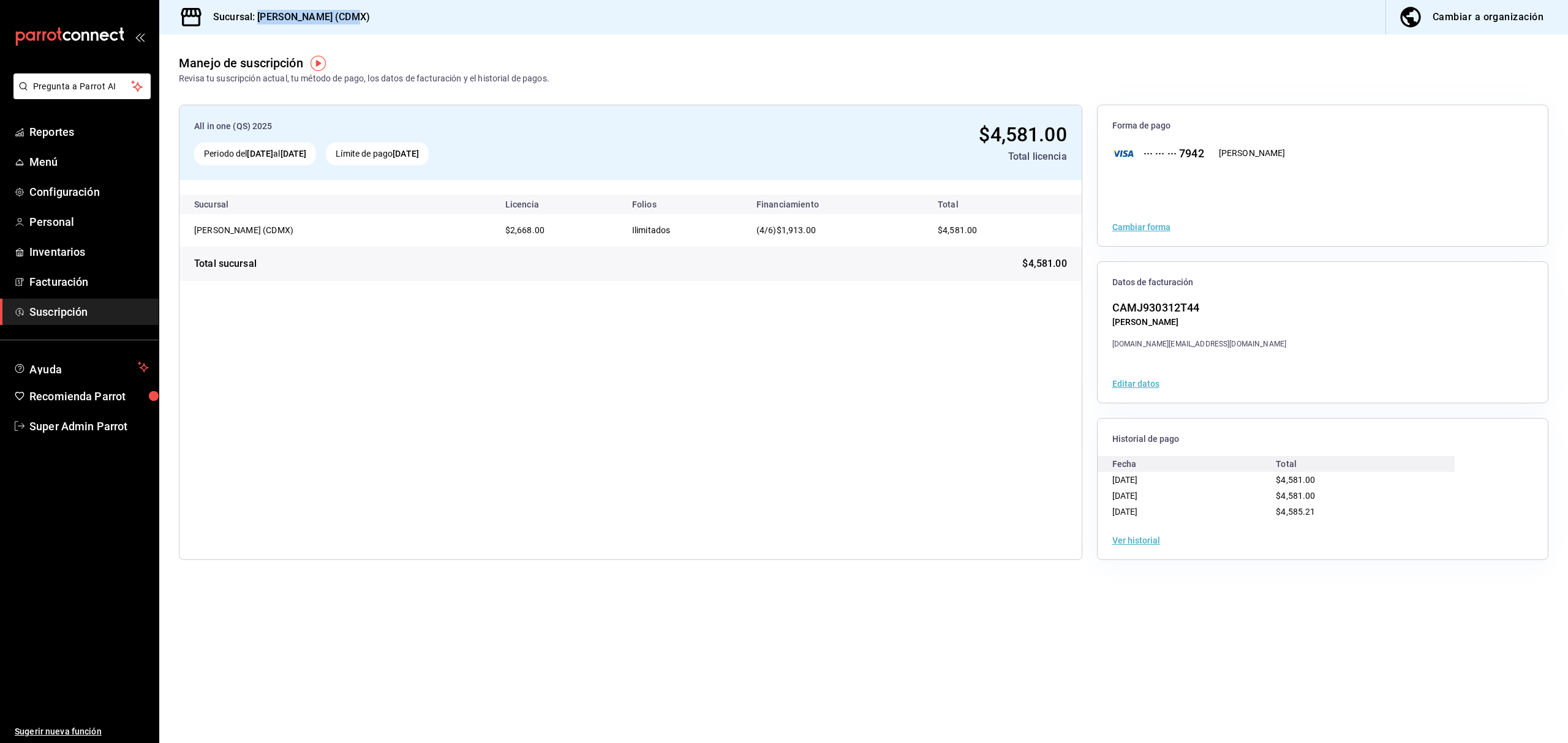
drag, startPoint x: 363, startPoint y: 21, endPoint x: 258, endPoint y: 15, distance: 105.2
click at [258, 15] on div "Sucursal: [PERSON_NAME] (CDMX) Cambiar a organización" at bounding box center [863, 17] width 1408 height 34
copy h3 "[PERSON_NAME] (CDMX)"
click at [99, 418] on span "Super Admin Parrot" at bounding box center [88, 426] width 119 height 17
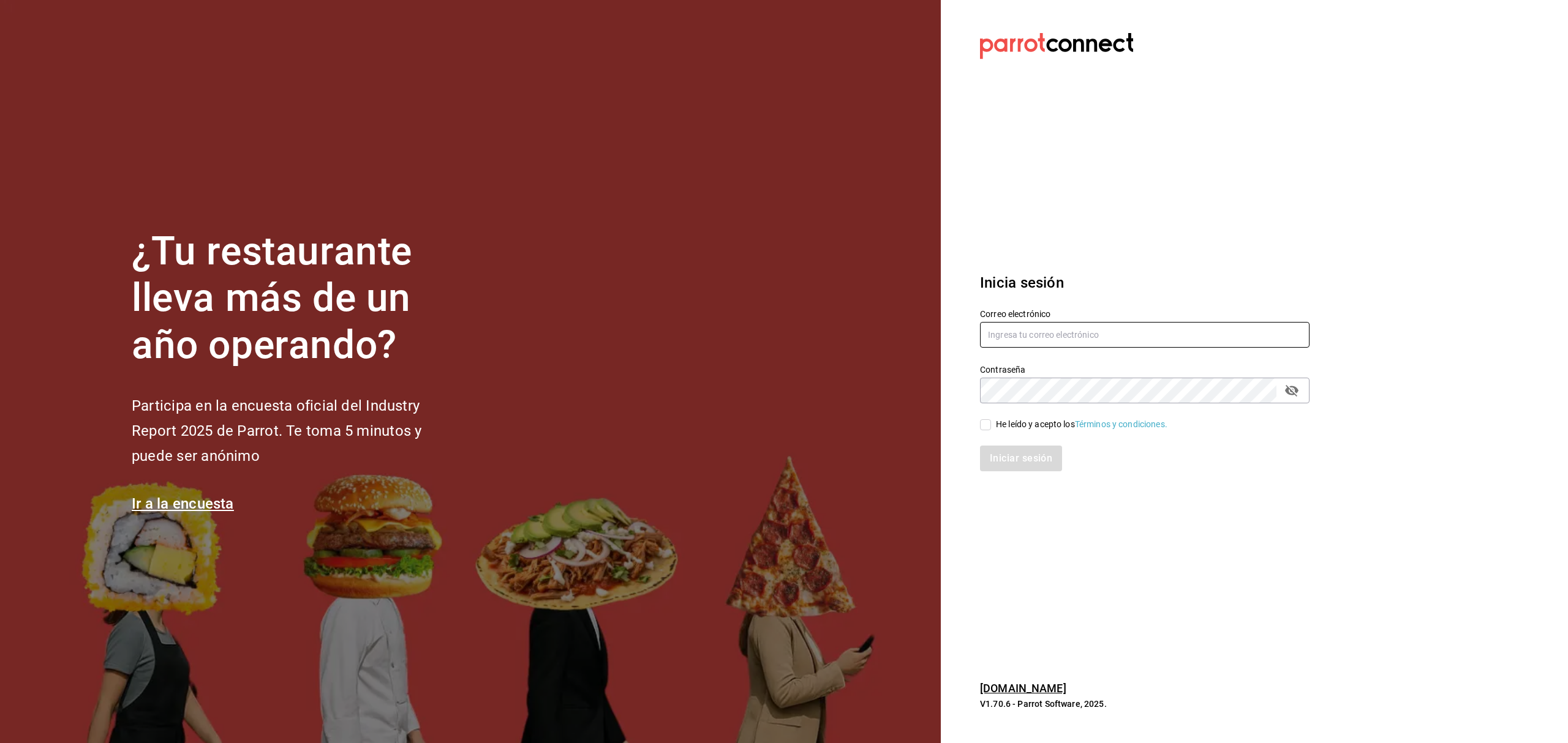
click at [1006, 328] on input "text" at bounding box center [1144, 335] width 329 height 26
paste input "[EMAIL_ADDRESS][DOMAIN_NAME]"
type input "[EMAIL_ADDRESS][DOMAIN_NAME]"
click at [1032, 429] on div "He leído y acepto los Términos y condiciones." at bounding box center [1081, 424] width 171 height 13
click at [991, 429] on input "He leído y acepto los Términos y condiciones." at bounding box center [985, 425] width 11 height 11
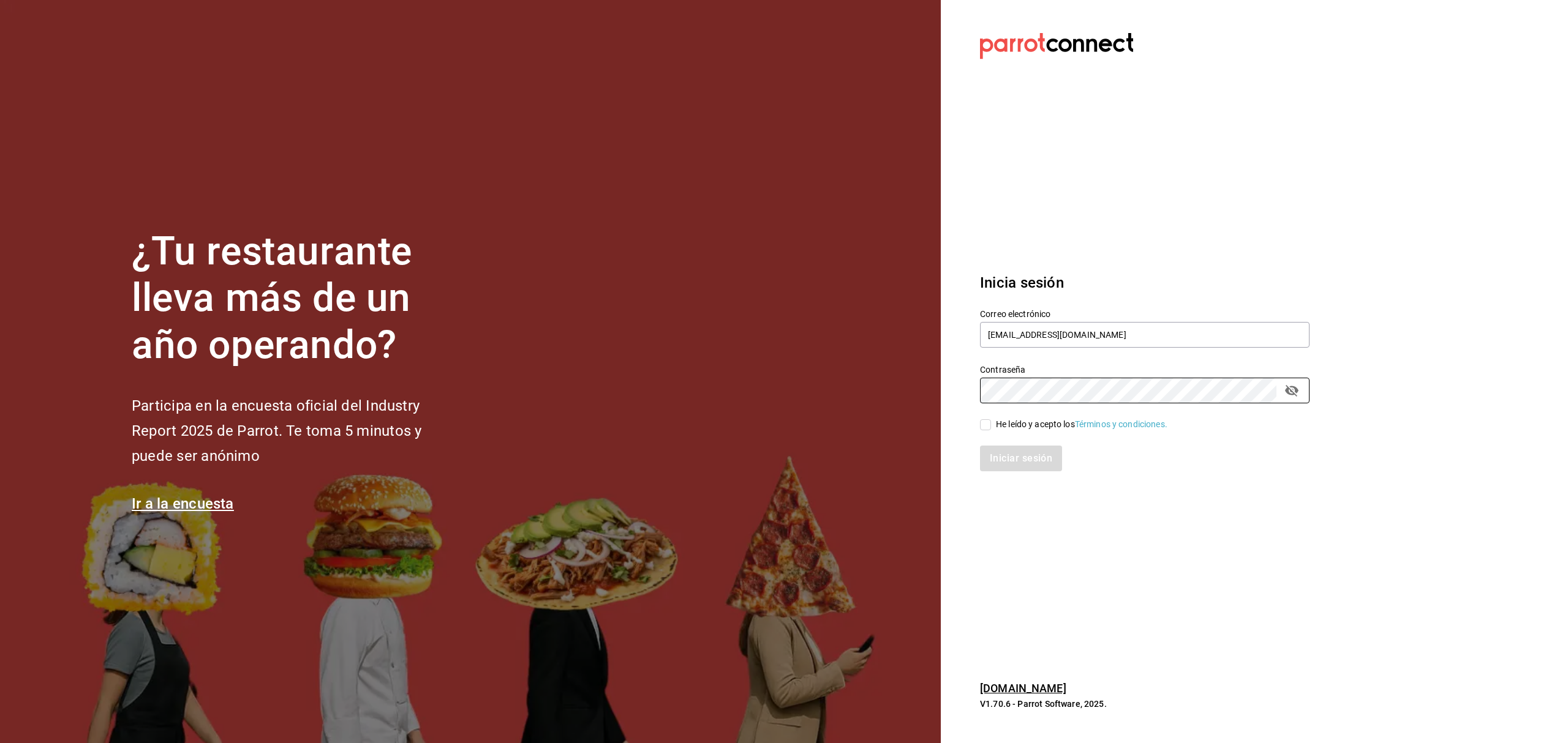
checkbox input "true"
click at [1028, 443] on div "Iniciar sesión" at bounding box center [1137, 451] width 344 height 40
click at [1028, 453] on button "Iniciar sesión" at bounding box center [1021, 458] width 83 height 26
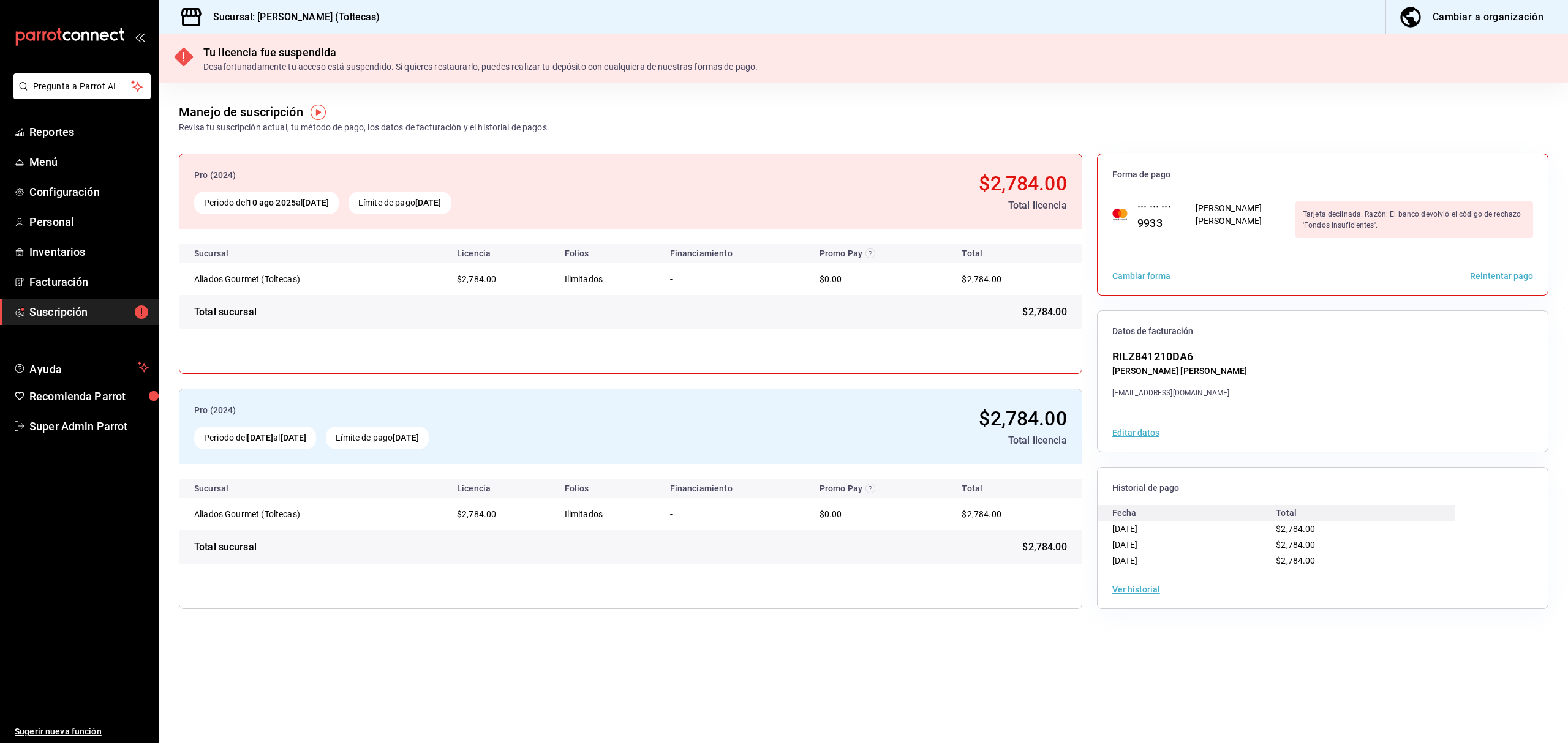
click at [1493, 274] on button "Reintentar pago" at bounding box center [1502, 276] width 63 height 9
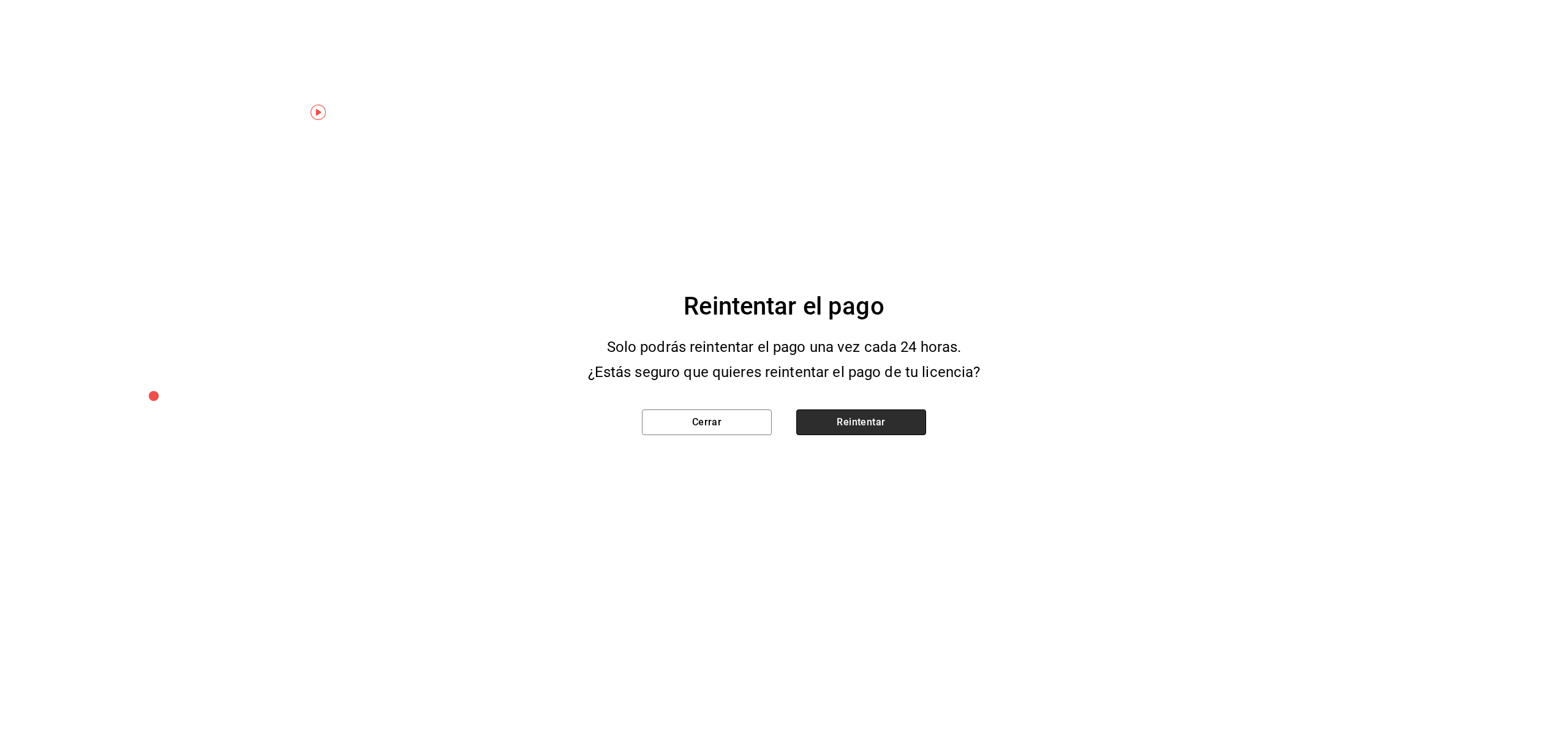
click at [902, 424] on button "Reintentar" at bounding box center [861, 422] width 130 height 26
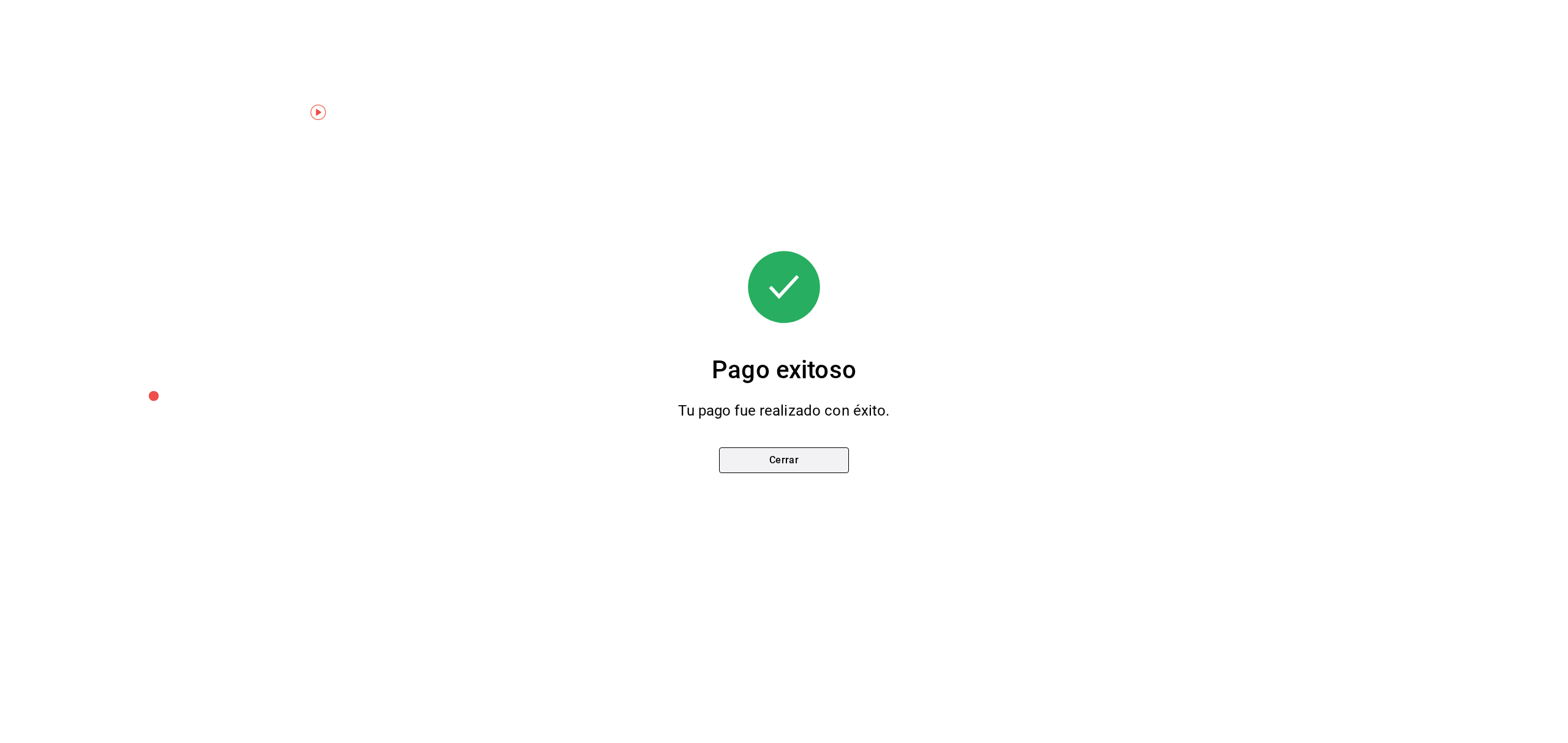
click at [824, 462] on button "Cerrar" at bounding box center [784, 460] width 130 height 26
